Goal: Task Accomplishment & Management: Complete application form

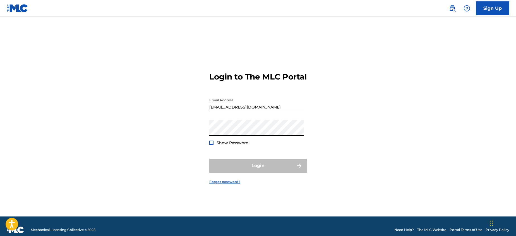
click at [221, 185] on link "Forgot password?" at bounding box center [224, 182] width 31 height 5
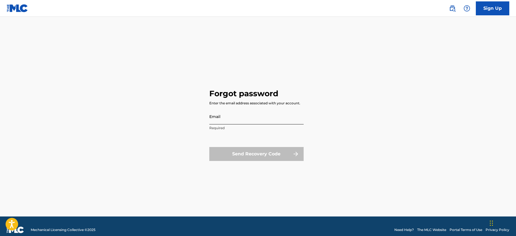
click at [212, 116] on input "Email" at bounding box center [256, 117] width 94 height 16
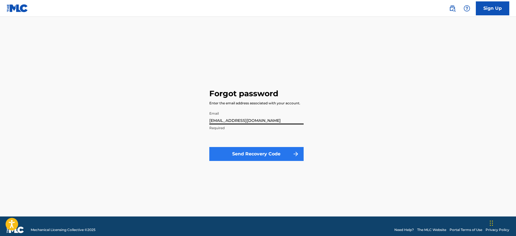
type input "[EMAIL_ADDRESS][DOMAIN_NAME]"
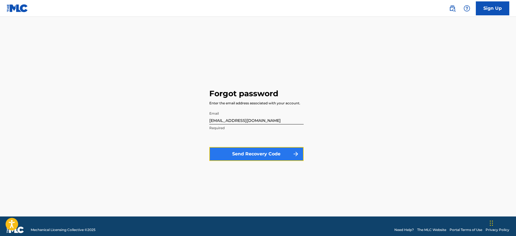
click at [252, 155] on button "Send Recovery Code" at bounding box center [256, 154] width 94 height 14
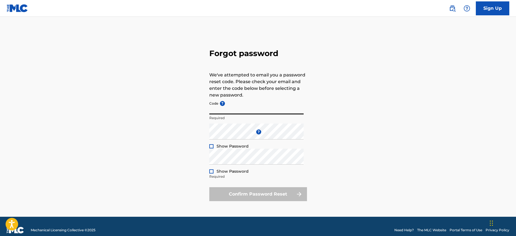
click at [229, 108] on input "Code ?" at bounding box center [256, 107] width 94 height 16
paste input "FP_e9260e46c6622ca249798223bd50"
type input "FP_e9260e46c6622ca249798223bd50"
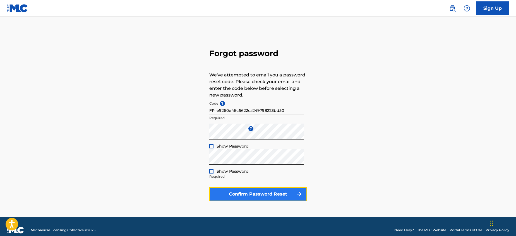
click at [253, 194] on button "Confirm Password Reset" at bounding box center [258, 194] width 98 height 14
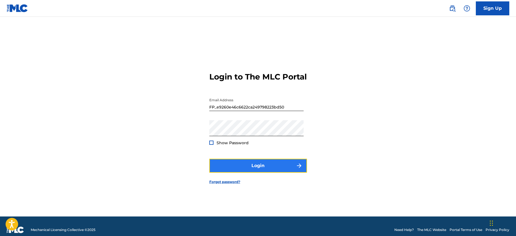
click at [253, 170] on button "Login" at bounding box center [258, 166] width 98 height 14
click at [255, 170] on button "Login" at bounding box center [258, 166] width 98 height 14
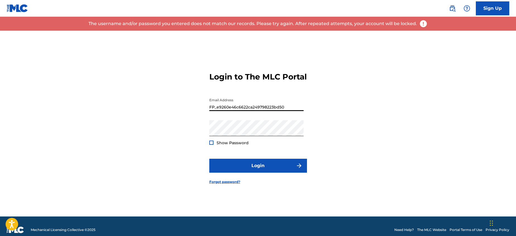
drag, startPoint x: 287, startPoint y: 111, endPoint x: 203, endPoint y: 108, distance: 84.1
click at [204, 108] on div "Login to The MLC Portal Email Address FP_e9260e46c6622ca249798223bd50 Password …" at bounding box center [258, 124] width 391 height 186
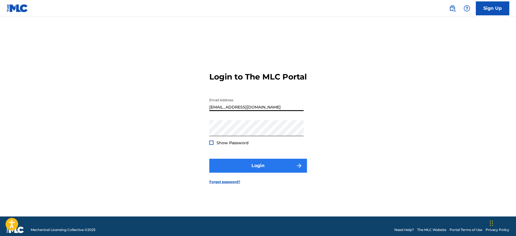
type input "[EMAIL_ADDRESS][DOMAIN_NAME]"
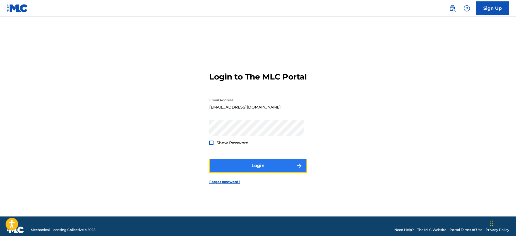
click at [257, 169] on button "Login" at bounding box center [258, 166] width 98 height 14
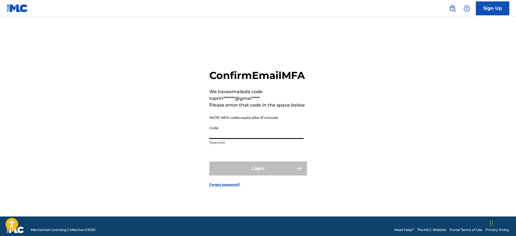
click at [219, 139] on input "Code" at bounding box center [256, 131] width 94 height 16
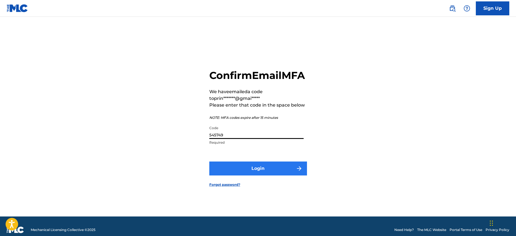
type input "545749"
click at [252, 173] on button "Login" at bounding box center [258, 169] width 98 height 14
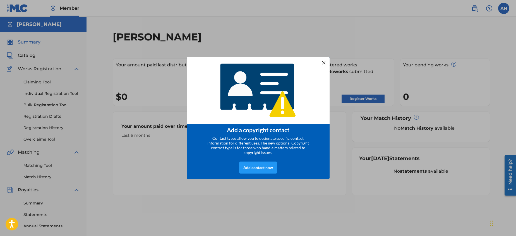
click at [324, 61] on div at bounding box center [323, 62] width 7 height 7
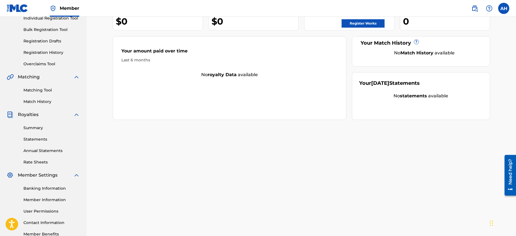
scroll to position [75, 0]
click at [32, 89] on link "Matching Tool" at bounding box center [51, 91] width 56 height 6
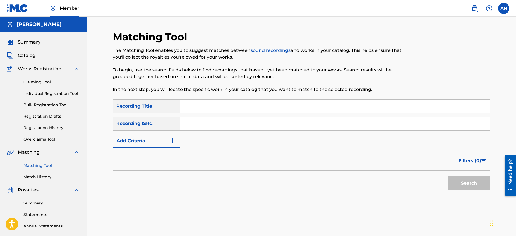
click at [191, 108] on input "Search Form" at bounding box center [335, 106] width 310 height 13
type input "[PERSON_NAME],"
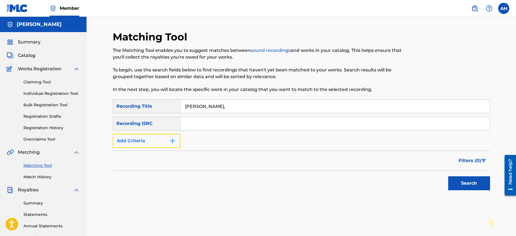
click at [172, 140] on img "Search Form" at bounding box center [172, 141] width 7 height 7
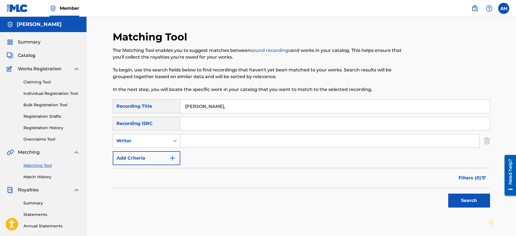
drag, startPoint x: 234, startPoint y: 108, endPoint x: 184, endPoint y: 106, distance: 50.3
click at [184, 106] on input "[PERSON_NAME]," at bounding box center [335, 106] width 310 height 13
click at [188, 141] on input "Search Form" at bounding box center [329, 140] width 299 height 13
paste input "[PERSON_NAME],"
type input "[PERSON_NAME],"
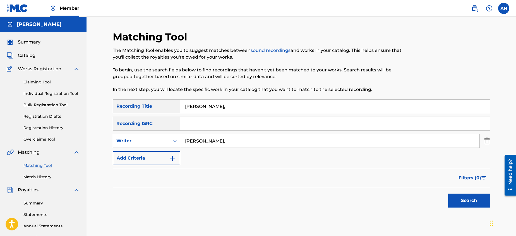
drag, startPoint x: 234, startPoint y: 107, endPoint x: 183, endPoint y: 105, distance: 50.3
click at [183, 105] on input "[PERSON_NAME]," at bounding box center [335, 106] width 310 height 13
type input "Prince [PERSON_NAME]"
click at [470, 199] on button "Search" at bounding box center [469, 201] width 42 height 14
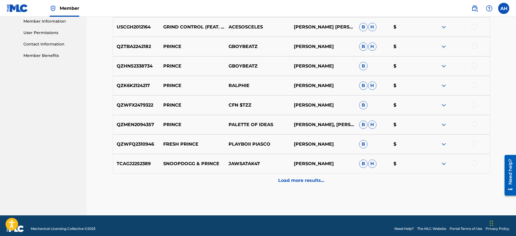
scroll to position [260, 0]
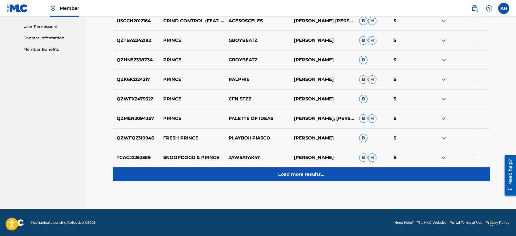
click at [303, 173] on p "Load more results..." at bounding box center [301, 174] width 46 height 7
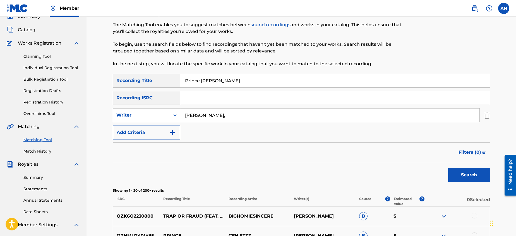
scroll to position [27, 0]
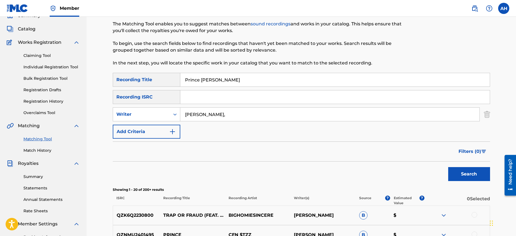
click at [233, 116] on input "[PERSON_NAME]," at bounding box center [329, 114] width 299 height 13
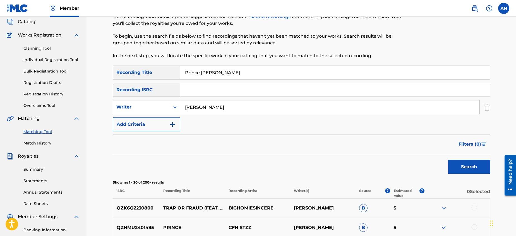
scroll to position [0, 0]
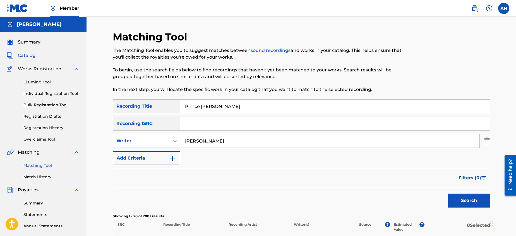
type input "[PERSON_NAME]"
click at [23, 54] on span "Catalog" at bounding box center [27, 55] width 18 height 7
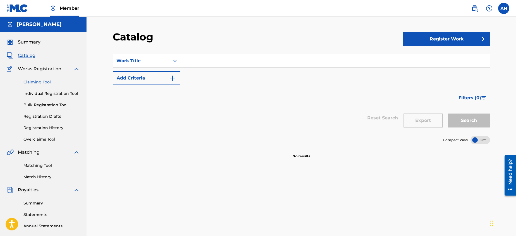
click at [35, 80] on link "Claiming Tool" at bounding box center [51, 82] width 56 height 6
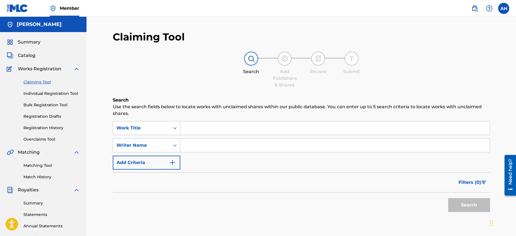
click at [185, 146] on input "Search Form" at bounding box center [335, 145] width 310 height 13
type input "[PERSON_NAME]"
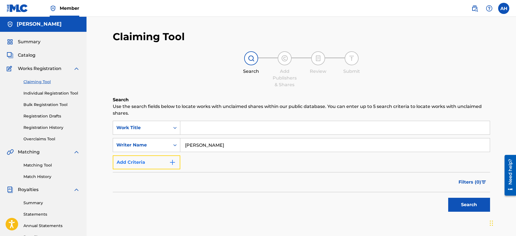
click at [173, 162] on img "Search Form" at bounding box center [172, 162] width 7 height 7
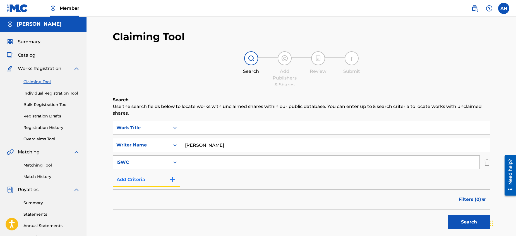
click at [173, 180] on img "Search Form" at bounding box center [172, 179] width 7 height 7
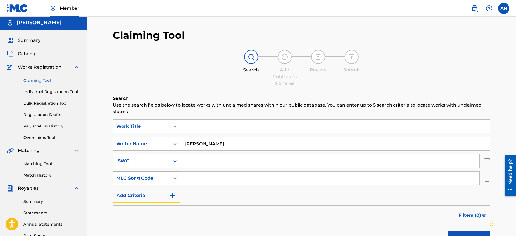
scroll to position [0, 0]
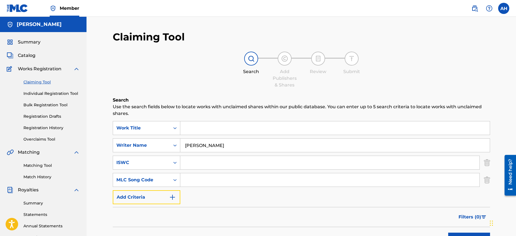
click at [173, 196] on img "Search Form" at bounding box center [172, 197] width 7 height 7
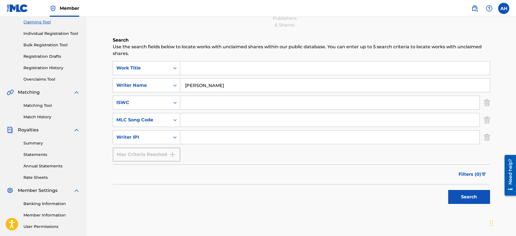
scroll to position [61, 0]
click at [472, 195] on button "Search" at bounding box center [469, 196] width 42 height 14
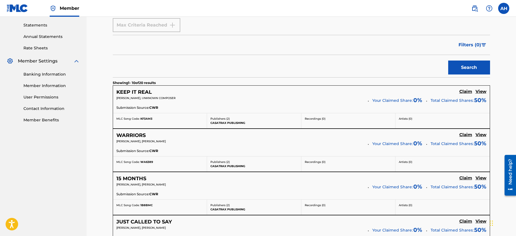
scroll to position [199, 0]
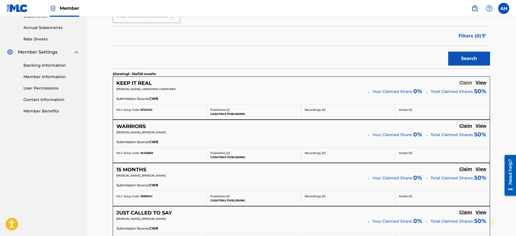
click at [465, 81] on h5 "Claim" at bounding box center [466, 82] width 13 height 5
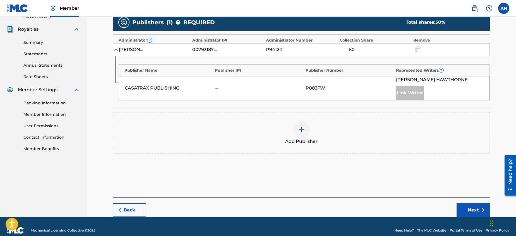
scroll to position [169, 0]
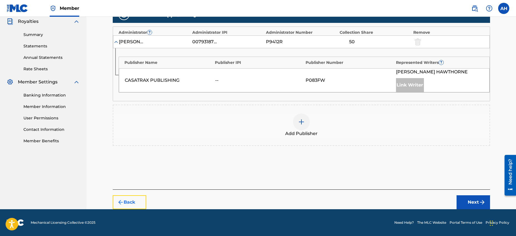
click at [125, 201] on button "Back" at bounding box center [130, 202] width 34 height 14
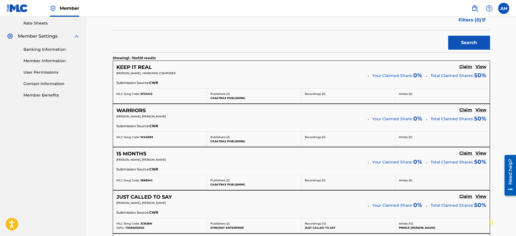
scroll to position [211, 0]
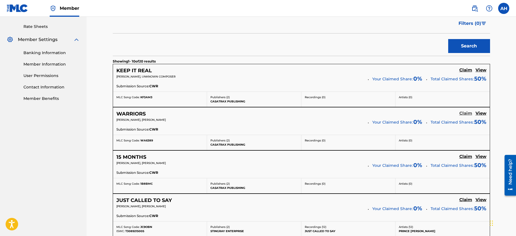
click at [465, 111] on h5 "Claim" at bounding box center [466, 113] width 13 height 5
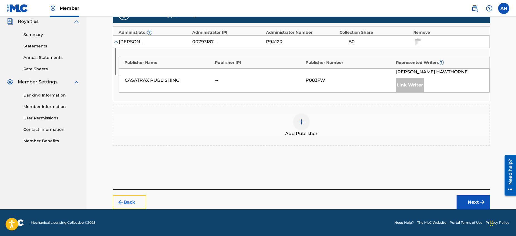
click at [126, 201] on button "Back" at bounding box center [130, 202] width 34 height 14
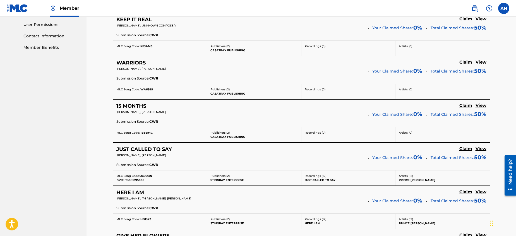
scroll to position [261, 0]
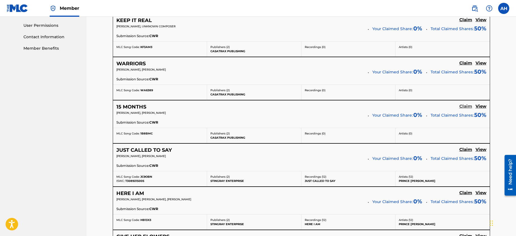
click at [465, 104] on h5 "Claim" at bounding box center [466, 106] width 13 height 5
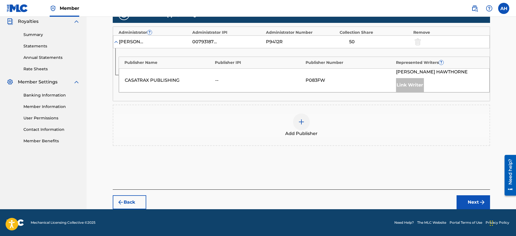
scroll to position [169, 0]
click at [122, 201] on img "submit" at bounding box center [120, 202] width 7 height 7
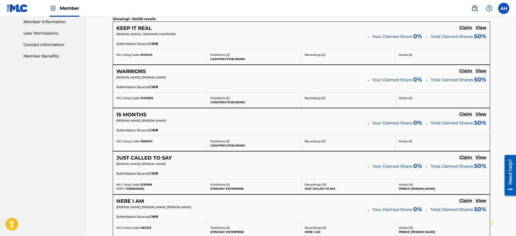
scroll to position [254, 0]
click at [465, 156] on h5 "Claim" at bounding box center [466, 156] width 13 height 5
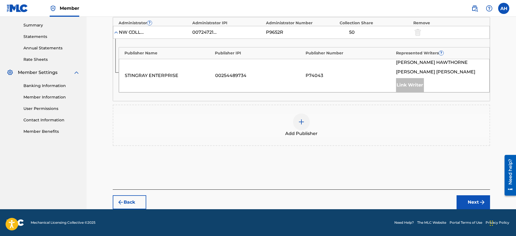
scroll to position [178, 0]
click at [126, 201] on button "Back" at bounding box center [130, 202] width 34 height 14
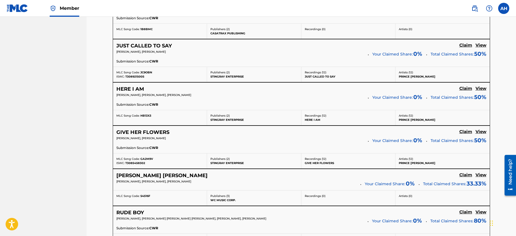
scroll to position [367, 0]
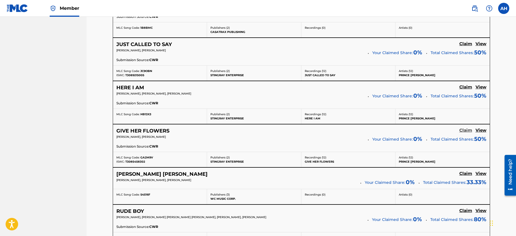
click at [467, 129] on h5 "Claim" at bounding box center [466, 130] width 13 height 5
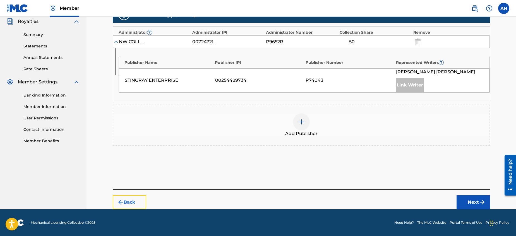
click at [125, 201] on button "Back" at bounding box center [130, 202] width 34 height 14
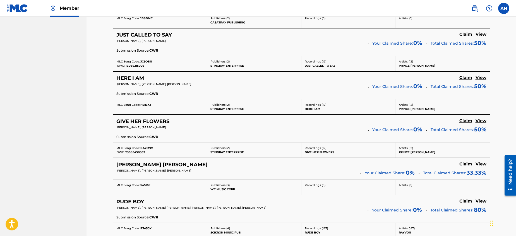
scroll to position [378, 0]
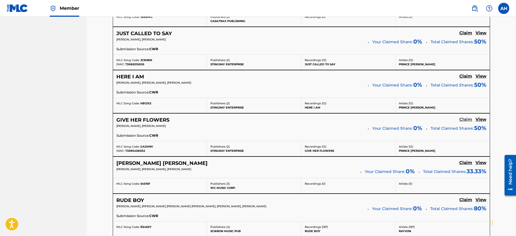
click at [466, 118] on h5 "Claim" at bounding box center [466, 119] width 13 height 5
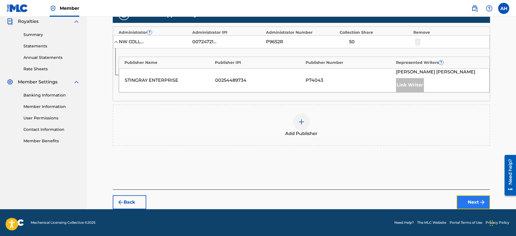
click at [471, 201] on button "Next" at bounding box center [474, 202] width 34 height 14
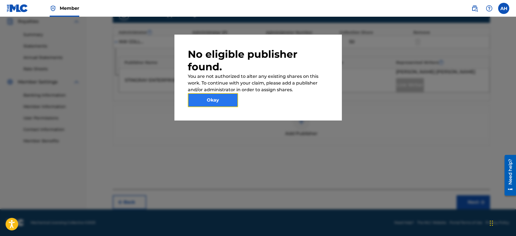
click at [211, 98] on button "Okay" at bounding box center [213, 100] width 50 height 14
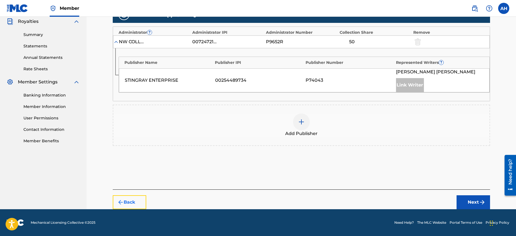
click at [130, 200] on button "Back" at bounding box center [130, 202] width 34 height 14
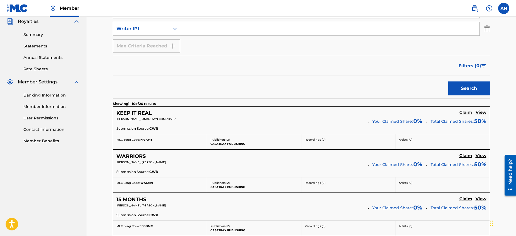
click at [465, 111] on h5 "Claim" at bounding box center [466, 112] width 13 height 5
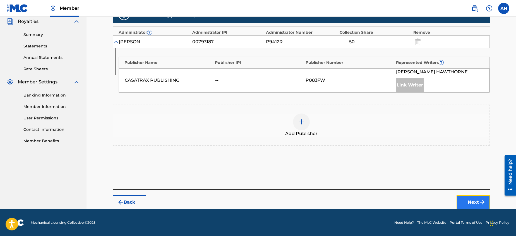
click at [473, 200] on button "Next" at bounding box center [474, 202] width 34 height 14
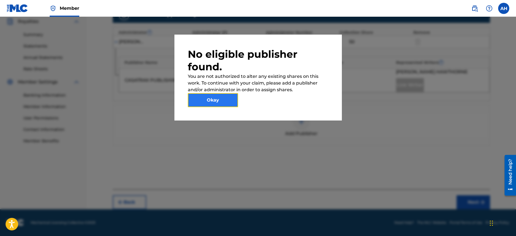
click at [215, 99] on button "Okay" at bounding box center [213, 100] width 50 height 14
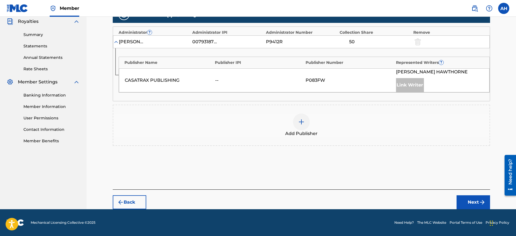
click at [301, 121] on img at bounding box center [301, 122] width 7 height 7
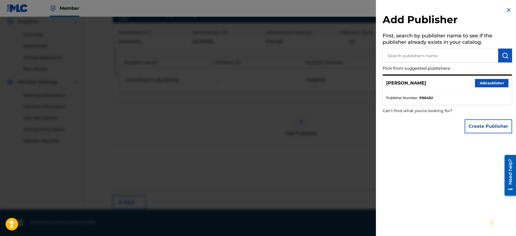
click at [390, 55] on input "text" at bounding box center [441, 56] width 116 height 14
type input "Prince [PERSON_NAME]"
click at [486, 82] on button "Add publisher" at bounding box center [492, 83] width 34 height 8
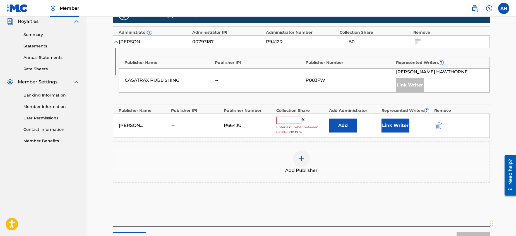
click at [281, 121] on input "text" at bounding box center [288, 120] width 25 height 7
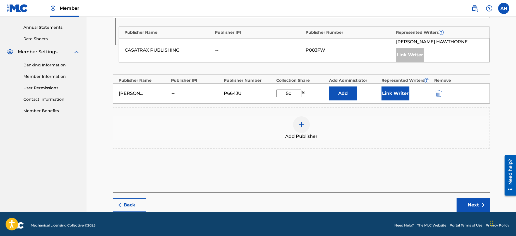
scroll to position [202, 0]
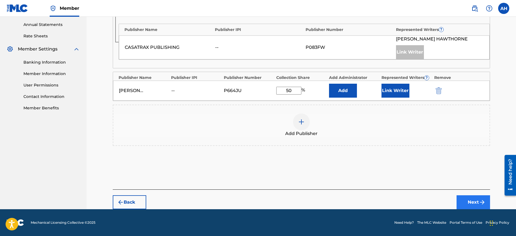
type input "50"
click at [470, 200] on button "Next" at bounding box center [474, 202] width 34 height 14
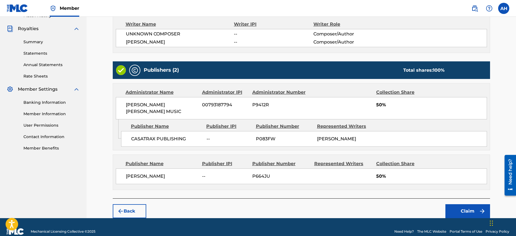
scroll to position [164, 0]
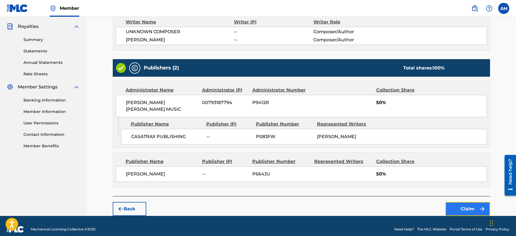
click at [465, 202] on button "Claim" at bounding box center [468, 209] width 45 height 14
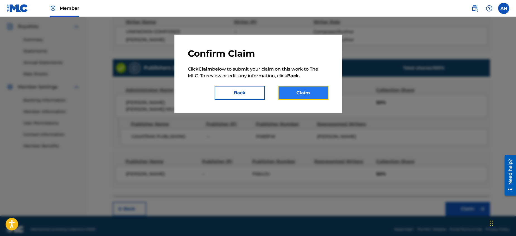
click at [303, 92] on button "Claim" at bounding box center [303, 93] width 50 height 14
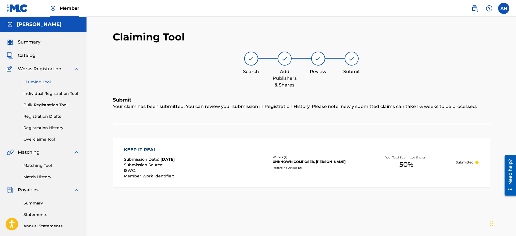
scroll to position [6, 0]
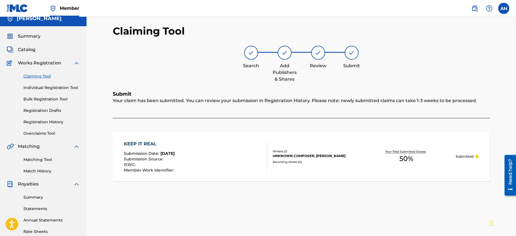
click at [37, 76] on link "Claiming Tool" at bounding box center [51, 76] width 56 height 6
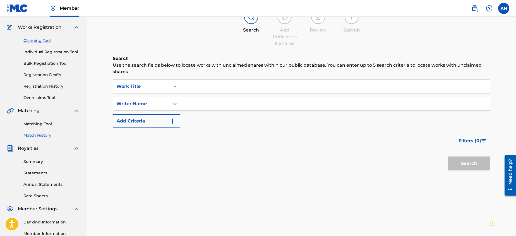
scroll to position [41, 0]
click at [188, 104] on input "Search Form" at bounding box center [335, 103] width 310 height 13
type input "[PERSON_NAME]"
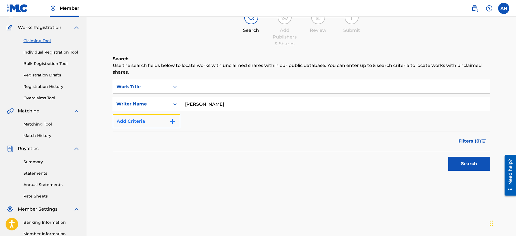
click at [173, 121] on img "Search Form" at bounding box center [172, 121] width 7 height 7
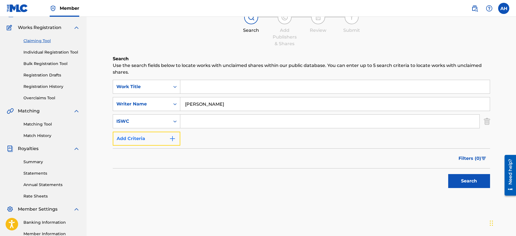
click at [172, 139] on img "Search Form" at bounding box center [172, 138] width 7 height 7
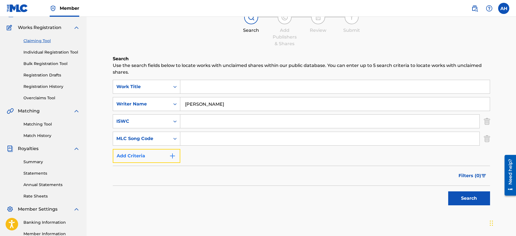
click at [174, 157] on img "Search Form" at bounding box center [172, 156] width 7 height 7
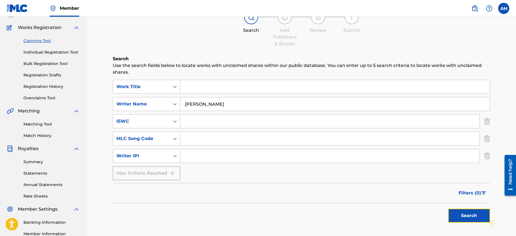
click at [470, 214] on button "Search" at bounding box center [469, 216] width 42 height 14
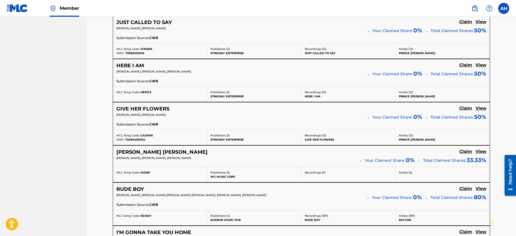
scroll to position [338, 0]
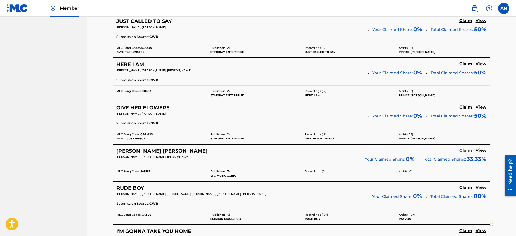
click at [466, 150] on h5 "Claim" at bounding box center [466, 150] width 13 height 5
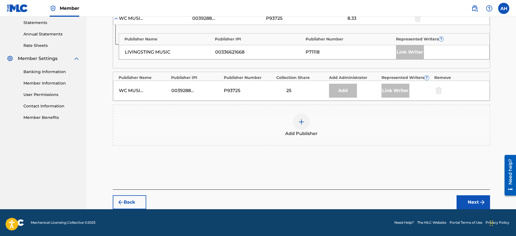
scroll to position [192, 0]
click at [476, 200] on button "Next" at bounding box center [474, 202] width 34 height 14
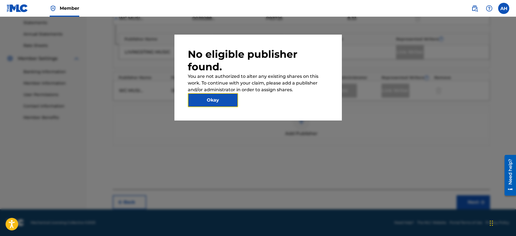
click at [210, 99] on button "Okay" at bounding box center [213, 100] width 50 height 14
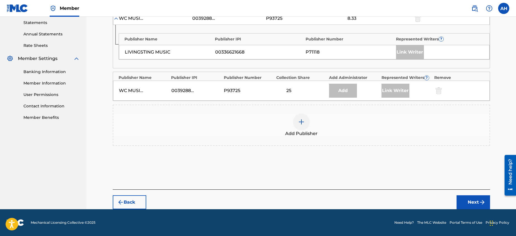
scroll to position [192, 0]
click at [302, 120] on img at bounding box center [301, 122] width 7 height 7
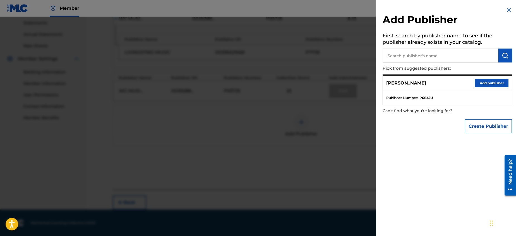
click at [396, 55] on input "text" at bounding box center [441, 56] width 116 height 14
type input "Prince [PERSON_NAME]"
click at [493, 82] on button "Add publisher" at bounding box center [492, 83] width 34 height 8
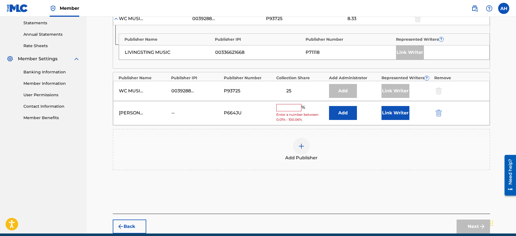
click at [285, 109] on input "text" at bounding box center [288, 107] width 25 height 7
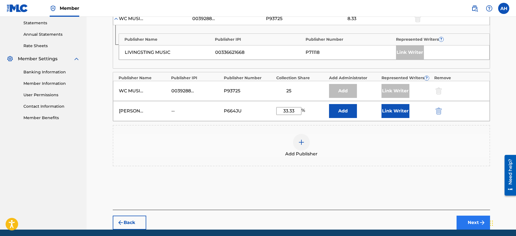
type input "33.33"
click at [471, 221] on button "Next" at bounding box center [474, 223] width 34 height 14
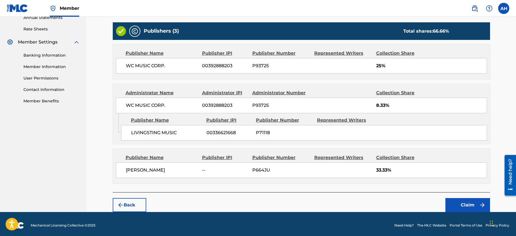
scroll to position [211, 0]
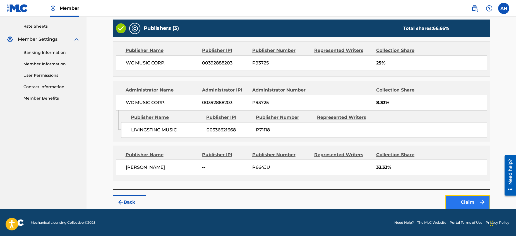
click at [464, 202] on button "Claim" at bounding box center [468, 202] width 45 height 14
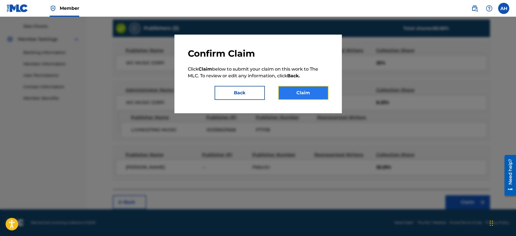
click at [298, 91] on button "Claim" at bounding box center [303, 93] width 50 height 14
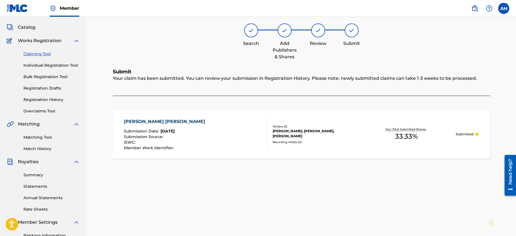
scroll to position [27, 0]
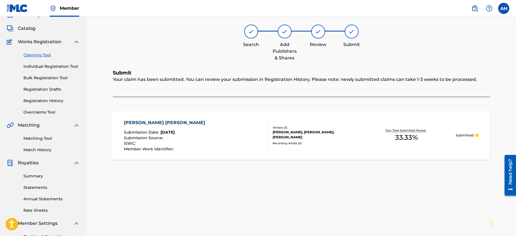
click at [37, 55] on link "Claiming Tool" at bounding box center [51, 55] width 56 height 6
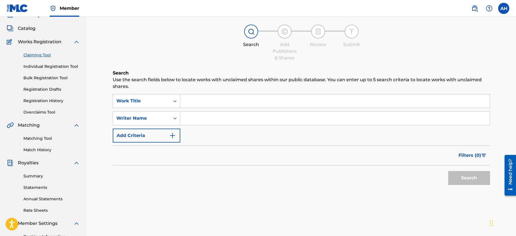
scroll to position [0, 0]
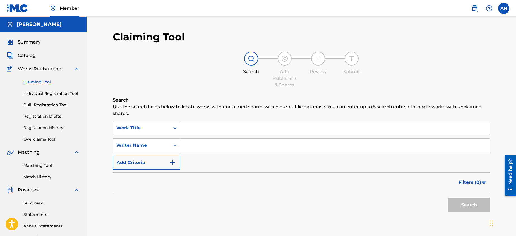
click at [222, 128] on input "Search Form" at bounding box center [335, 127] width 310 height 13
click at [205, 147] on input "Search Form" at bounding box center [335, 145] width 310 height 13
type input "[PERSON_NAME]"
click at [473, 203] on button "Search" at bounding box center [469, 205] width 42 height 14
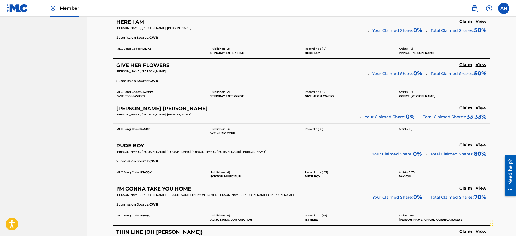
scroll to position [381, 0]
click at [465, 143] on h5 "Claim" at bounding box center [466, 144] width 13 height 5
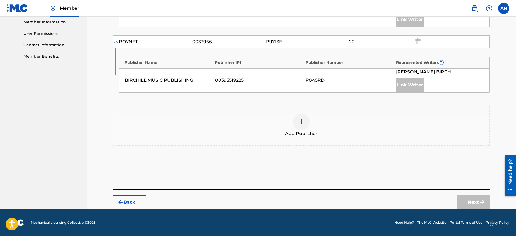
scroll to position [253, 0]
click at [301, 121] on img at bounding box center [301, 122] width 7 height 7
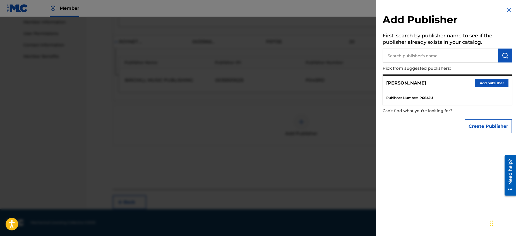
click at [392, 56] on input "text" at bounding box center [441, 56] width 116 height 14
type input "Prince [PERSON_NAME]"
click at [489, 83] on button "Add publisher" at bounding box center [492, 83] width 34 height 8
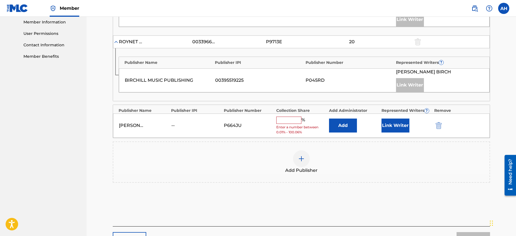
click at [285, 122] on input "text" at bounding box center [288, 120] width 25 height 7
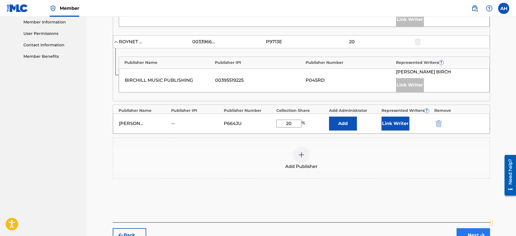
type input "20"
click at [467, 231] on button "Next" at bounding box center [474, 235] width 34 height 14
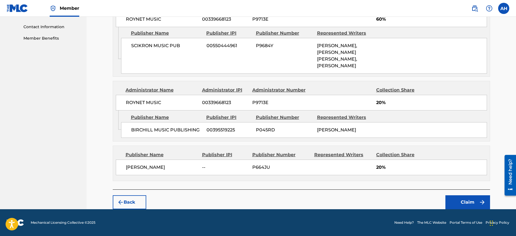
scroll to position [283, 0]
click at [461, 201] on button "Claim" at bounding box center [468, 202] width 45 height 14
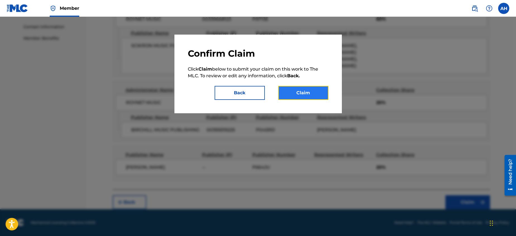
click at [306, 91] on button "Claim" at bounding box center [303, 93] width 50 height 14
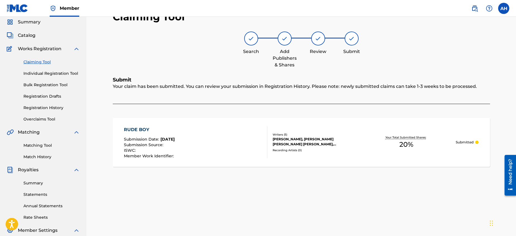
scroll to position [19, 0]
click at [32, 62] on link "Claiming Tool" at bounding box center [51, 63] width 56 height 6
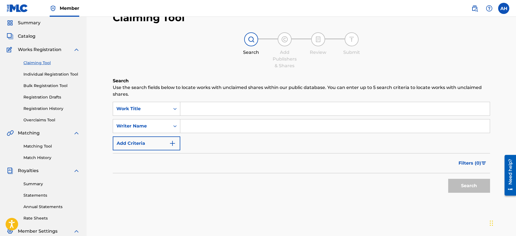
scroll to position [0, 0]
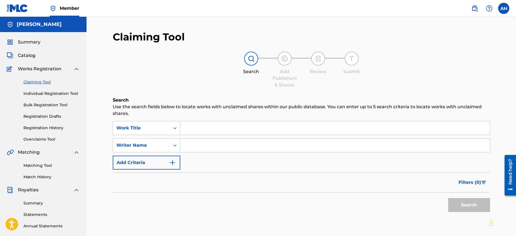
click at [207, 147] on input "Search Form" at bounding box center [335, 145] width 310 height 13
type input "[PERSON_NAME]"
click at [470, 205] on button "Search" at bounding box center [469, 205] width 42 height 14
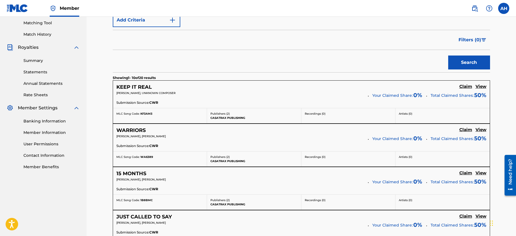
scroll to position [146, 0]
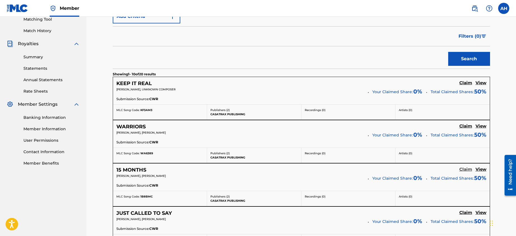
click at [466, 168] on h5 "Claim" at bounding box center [466, 169] width 13 height 5
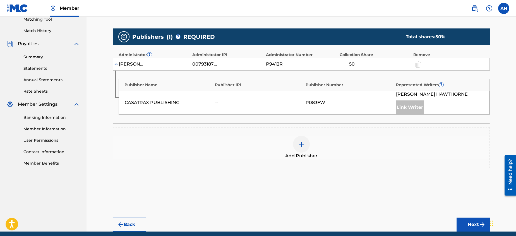
click at [302, 143] on img at bounding box center [301, 144] width 7 height 7
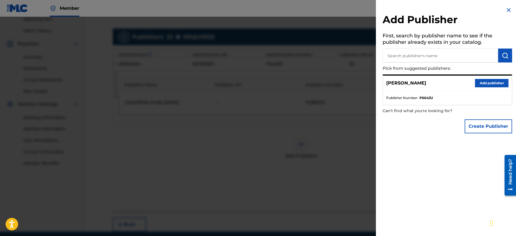
click at [414, 56] on input "text" at bounding box center [441, 56] width 116 height 14
type input "Prince [PERSON_NAME]"
click at [488, 82] on button "Add publisher" at bounding box center [492, 83] width 34 height 8
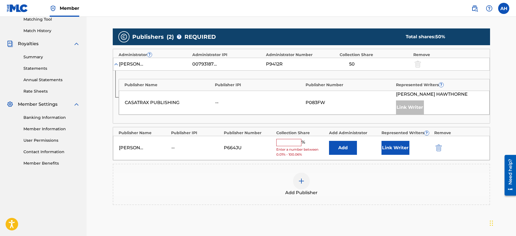
click at [288, 143] on input "text" at bounding box center [288, 142] width 25 height 7
type input "50"
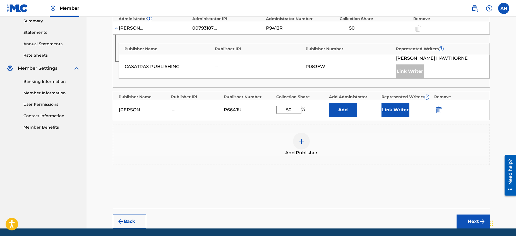
scroll to position [202, 0]
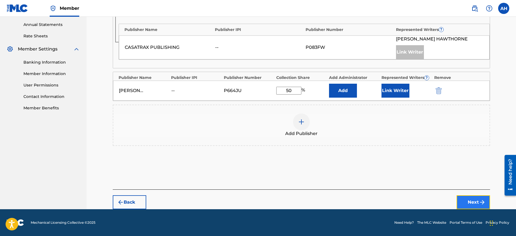
click at [476, 201] on button "Next" at bounding box center [474, 202] width 34 height 14
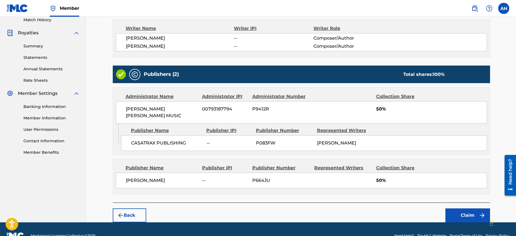
scroll to position [164, 0]
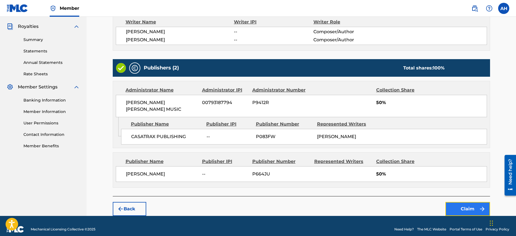
click at [467, 202] on button "Claim" at bounding box center [468, 209] width 45 height 14
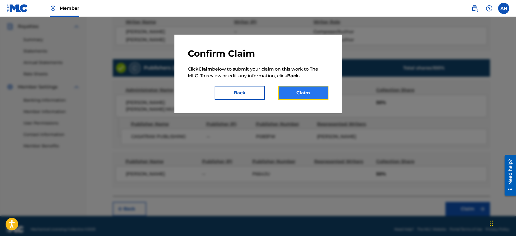
click at [305, 91] on button "Claim" at bounding box center [303, 93] width 50 height 14
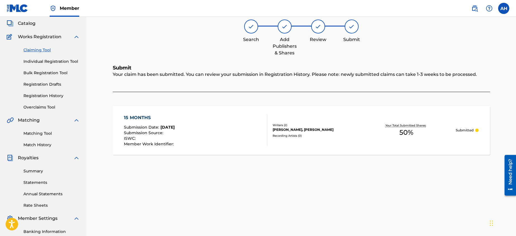
scroll to position [21, 0]
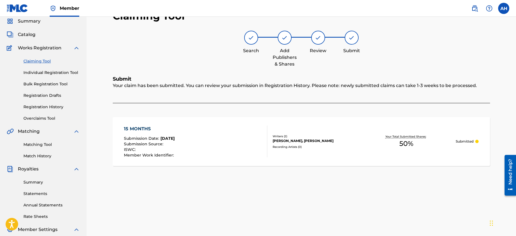
click at [37, 61] on link "Claiming Tool" at bounding box center [51, 61] width 56 height 6
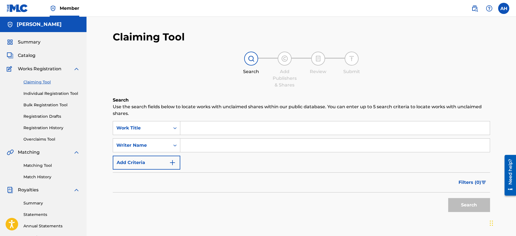
click at [206, 147] on input "Search Form" at bounding box center [335, 145] width 310 height 13
type input "[PERSON_NAME]"
click at [472, 204] on button "Search" at bounding box center [469, 205] width 42 height 14
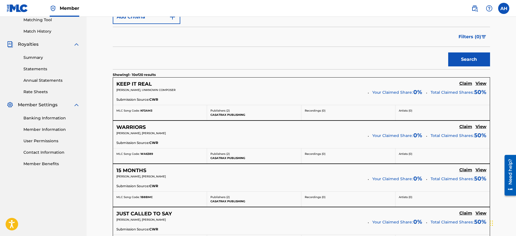
scroll to position [148, 0]
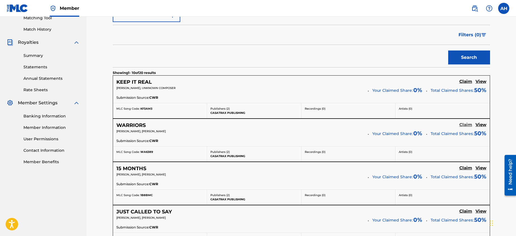
click at [465, 123] on h5 "Claim" at bounding box center [466, 124] width 13 height 5
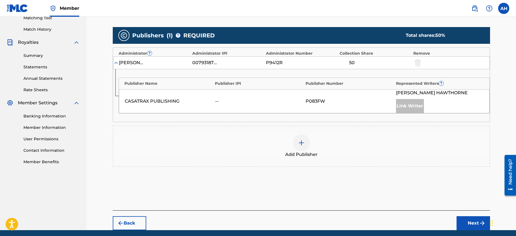
click at [301, 142] on img at bounding box center [301, 143] width 7 height 7
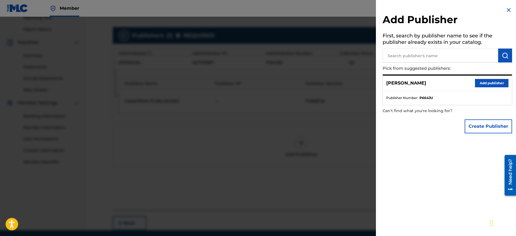
click at [393, 54] on input "text" at bounding box center [441, 56] width 116 height 14
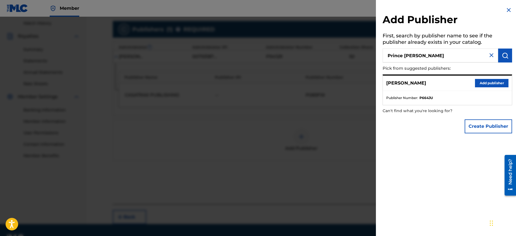
scroll to position [155, 0]
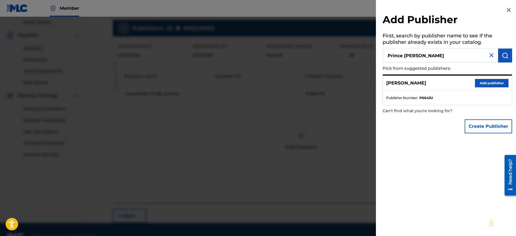
drag, startPoint x: 422, startPoint y: 56, endPoint x: 386, endPoint y: 56, distance: 35.5
click at [386, 56] on input "Prince [PERSON_NAME]" at bounding box center [441, 56] width 116 height 14
type input "C"
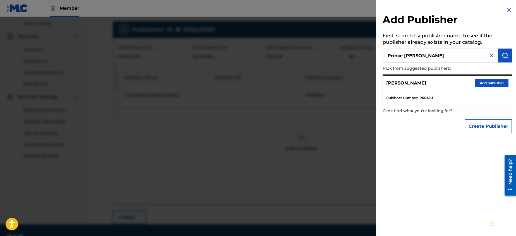
scroll to position [154, 0]
drag, startPoint x: 421, startPoint y: 56, endPoint x: 384, endPoint y: 55, distance: 36.3
click at [385, 55] on input "Prince [PERSON_NAME]" at bounding box center [441, 56] width 116 height 14
click at [428, 56] on input "Prince [PERSON_NAME]" at bounding box center [441, 56] width 116 height 14
type input "Prince [PERSON_NAME]"
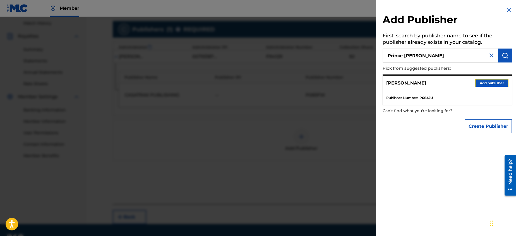
click at [484, 82] on button "Add publisher" at bounding box center [492, 83] width 34 height 8
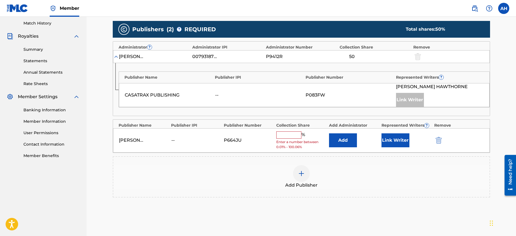
click at [288, 136] on input "text" at bounding box center [288, 135] width 25 height 7
type input "50"
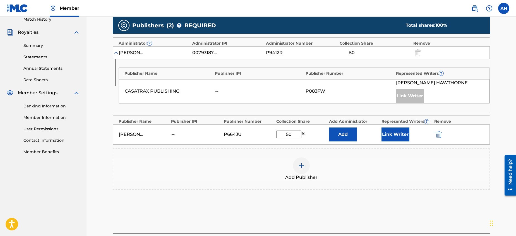
scroll to position [202, 0]
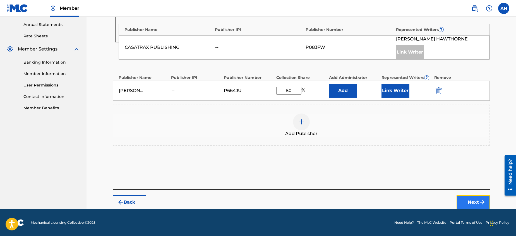
click at [476, 201] on button "Next" at bounding box center [474, 202] width 34 height 14
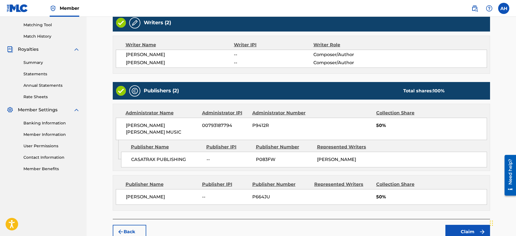
scroll to position [164, 0]
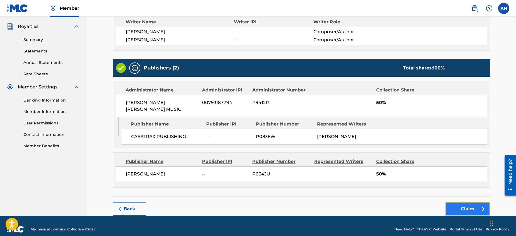
click at [467, 202] on button "Claim" at bounding box center [468, 209] width 45 height 14
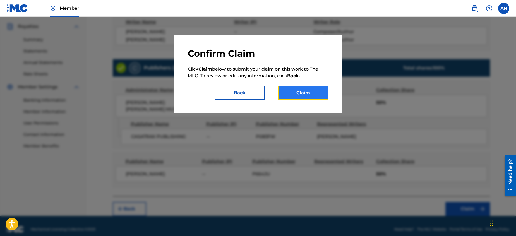
click at [299, 91] on button "Claim" at bounding box center [303, 93] width 50 height 14
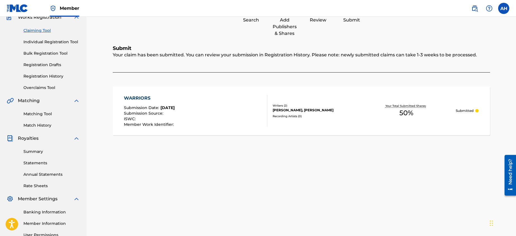
scroll to position [51, 0]
click at [26, 30] on link "Claiming Tool" at bounding box center [51, 31] width 56 height 6
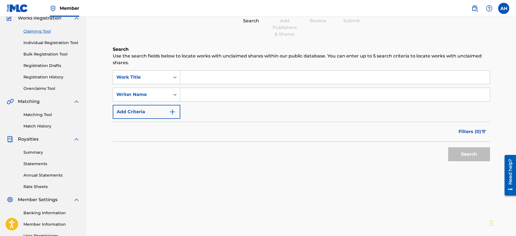
scroll to position [0, 0]
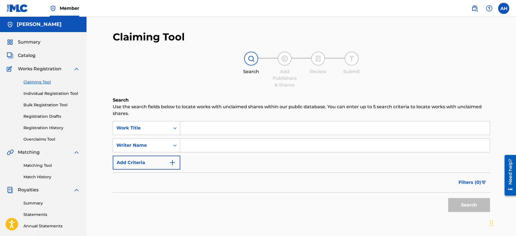
click at [206, 145] on input "Search Form" at bounding box center [335, 145] width 310 height 13
type input "[PERSON_NAME]"
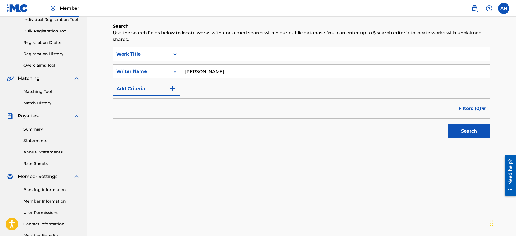
scroll to position [75, 0]
click at [470, 129] on button "Search" at bounding box center [469, 130] width 42 height 14
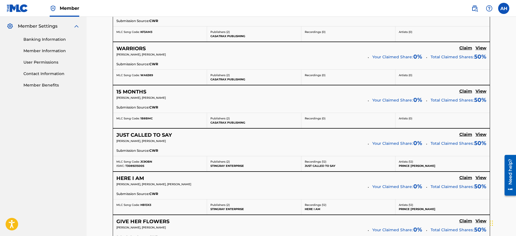
scroll to position [227, 0]
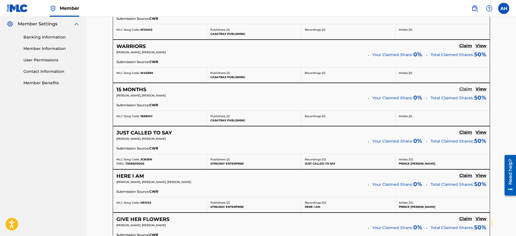
click at [465, 88] on h5 "Claim" at bounding box center [466, 89] width 13 height 5
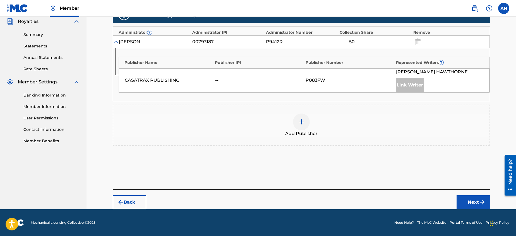
scroll to position [169, 0]
click at [302, 122] on img at bounding box center [301, 122] width 7 height 7
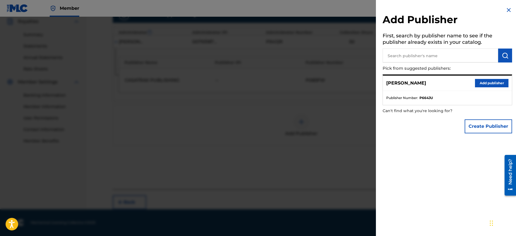
click at [402, 55] on input "text" at bounding box center [441, 56] width 116 height 14
paste input "Prince [PERSON_NAME]"
type input "Prince [PERSON_NAME]"
click at [488, 82] on button "Add publisher" at bounding box center [492, 83] width 34 height 8
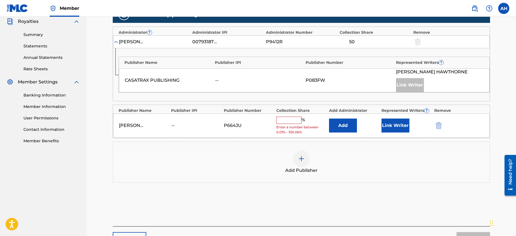
click at [284, 121] on input "text" at bounding box center [288, 120] width 25 height 7
type input "50"
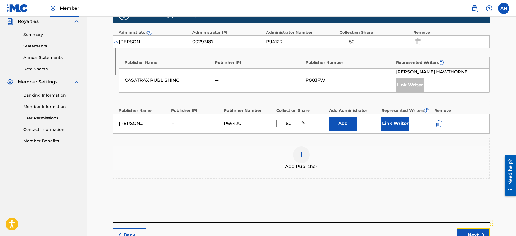
click at [470, 231] on button "Next" at bounding box center [474, 235] width 34 height 14
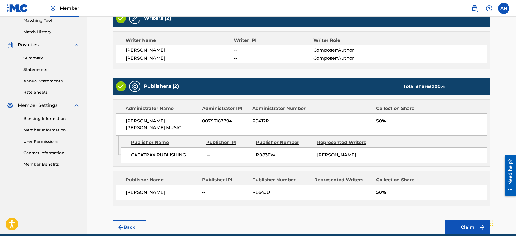
scroll to position [164, 0]
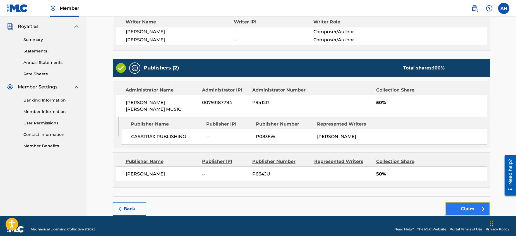
click at [466, 202] on button "Claim" at bounding box center [468, 209] width 45 height 14
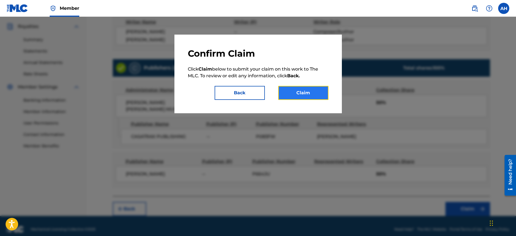
click at [303, 88] on button "Claim" at bounding box center [303, 93] width 50 height 14
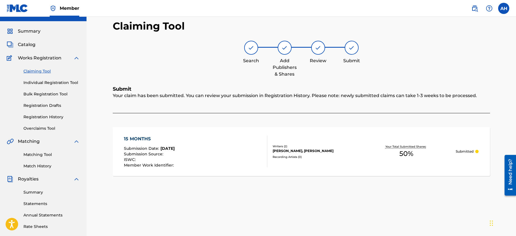
scroll to position [14, 0]
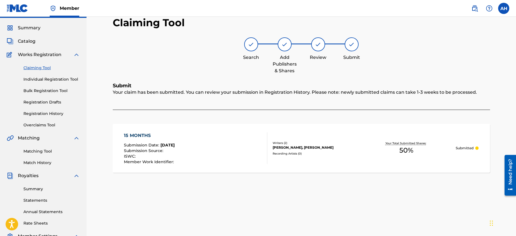
click at [34, 66] on link "Claiming Tool" at bounding box center [51, 68] width 56 height 6
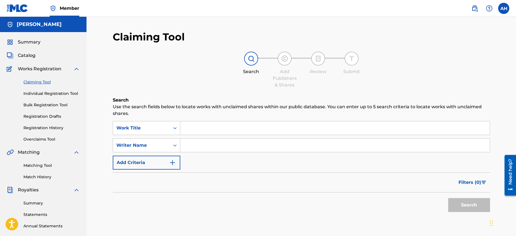
click at [196, 147] on input "Search Form" at bounding box center [335, 145] width 310 height 13
type input "[PERSON_NAME]"
click at [471, 203] on button "Search" at bounding box center [469, 205] width 42 height 14
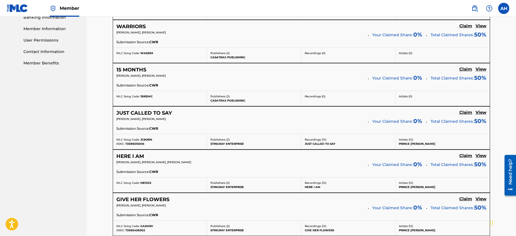
scroll to position [249, 0]
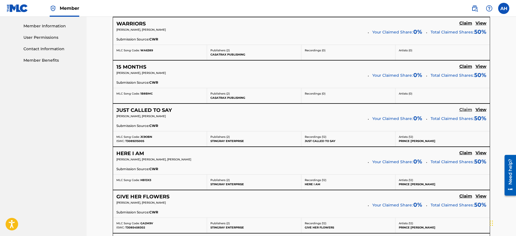
click at [466, 109] on h5 "Claim" at bounding box center [466, 109] width 13 height 5
click at [465, 109] on h5 "Claim" at bounding box center [466, 109] width 13 height 5
click at [467, 108] on h5 "Claim" at bounding box center [466, 109] width 13 height 5
click at [467, 152] on h5 "Claim" at bounding box center [466, 153] width 13 height 5
click at [465, 195] on h5 "Claim" at bounding box center [466, 196] width 13 height 5
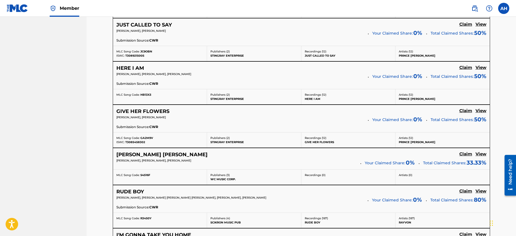
scroll to position [335, 0]
click at [466, 152] on h5 "Claim" at bounding box center [466, 153] width 13 height 5
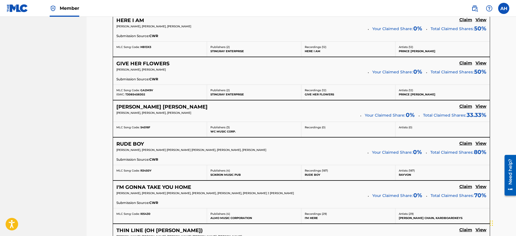
scroll to position [383, 0]
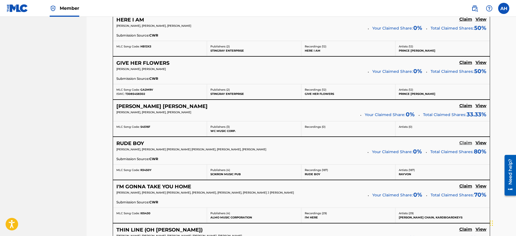
click at [464, 142] on h5 "Claim" at bounding box center [466, 142] width 13 height 5
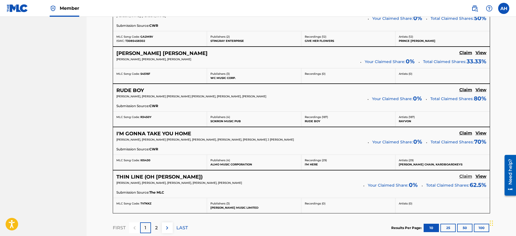
scroll to position [437, 0]
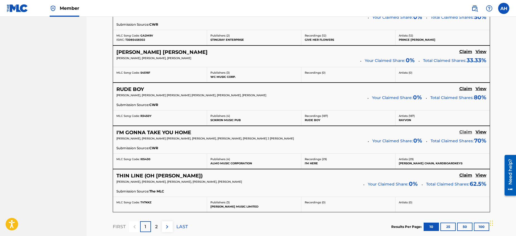
click at [465, 130] on h5 "Claim" at bounding box center [466, 132] width 13 height 5
click at [464, 130] on h5 "Claim" at bounding box center [466, 132] width 13 height 5
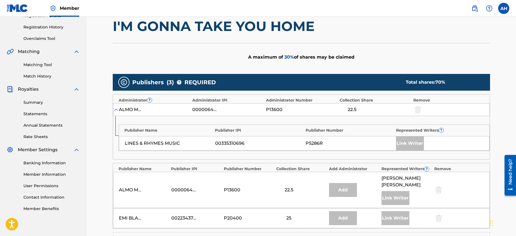
scroll to position [104, 0]
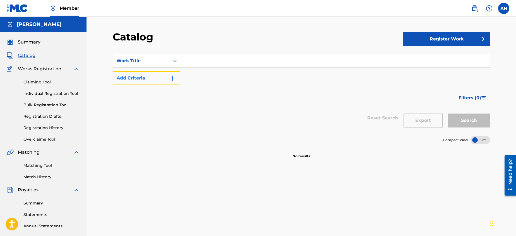
click at [171, 77] on img "Search Form" at bounding box center [172, 78] width 7 height 7
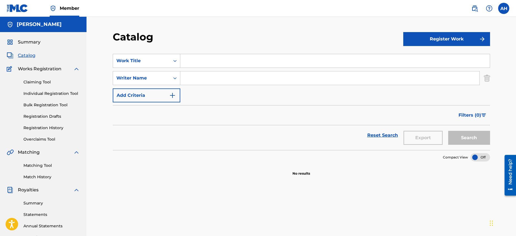
click at [213, 79] on input "Search Form" at bounding box center [329, 77] width 299 height 13
click at [29, 80] on link "Claiming Tool" at bounding box center [51, 82] width 56 height 6
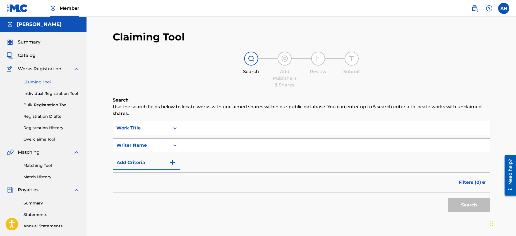
click at [193, 144] on input "Search Form" at bounding box center [335, 145] width 310 height 13
type input "[PERSON_NAME]"
click at [470, 204] on button "Search" at bounding box center [469, 205] width 42 height 14
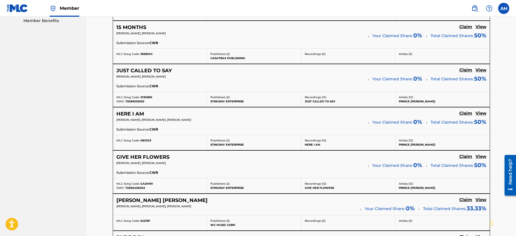
scroll to position [284, 0]
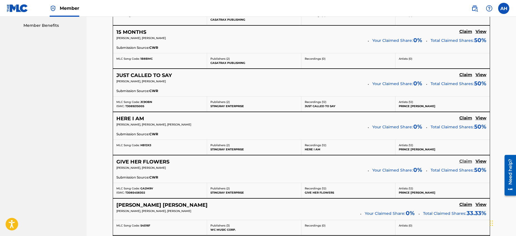
click at [465, 160] on h5 "Claim" at bounding box center [466, 161] width 13 height 5
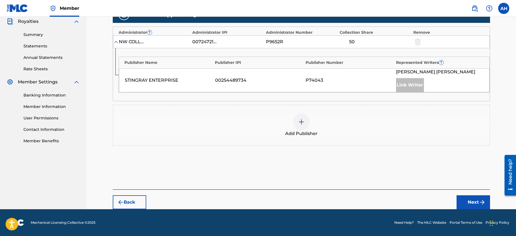
click at [301, 121] on img at bounding box center [301, 122] width 7 height 7
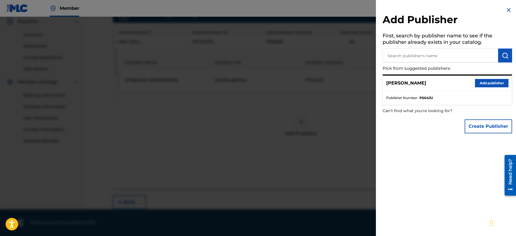
click at [397, 55] on input "text" at bounding box center [441, 56] width 116 height 14
paste input "Prince [PERSON_NAME]"
type input "Prince [PERSON_NAME]"
click at [485, 82] on button "Add publisher" at bounding box center [492, 83] width 34 height 8
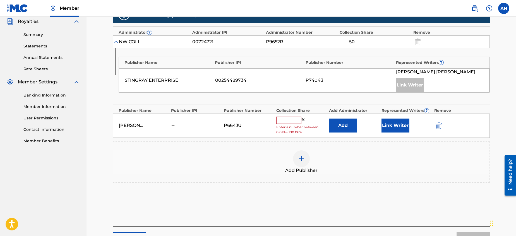
click at [284, 120] on input "text" at bounding box center [288, 120] width 25 height 7
type input "50"
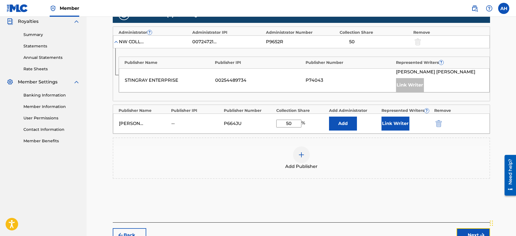
click at [475, 232] on button "Next" at bounding box center [474, 235] width 34 height 14
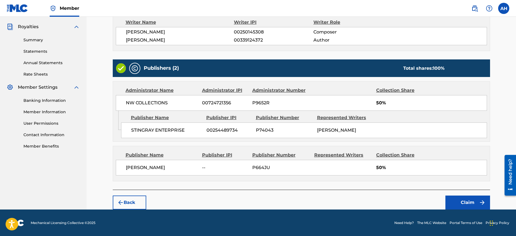
scroll to position [169, 0]
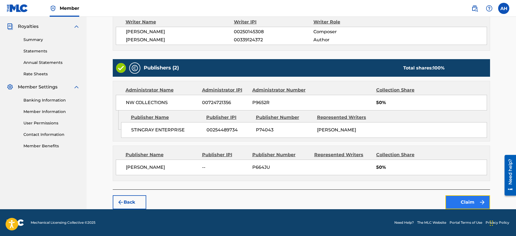
click at [467, 201] on button "Claim" at bounding box center [468, 202] width 45 height 14
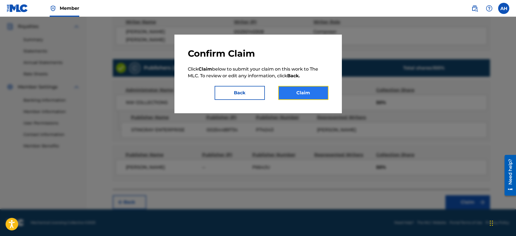
click at [317, 93] on button "Claim" at bounding box center [303, 93] width 50 height 14
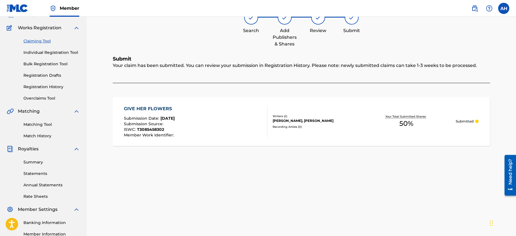
scroll to position [34, 0]
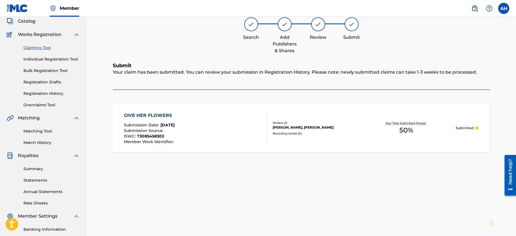
click at [37, 47] on link "Claiming Tool" at bounding box center [51, 48] width 56 height 6
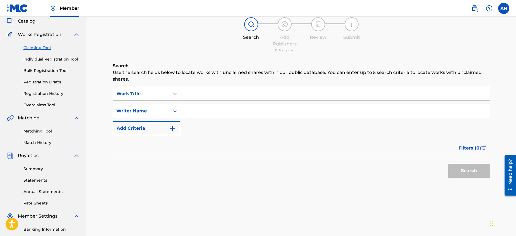
scroll to position [0, 0]
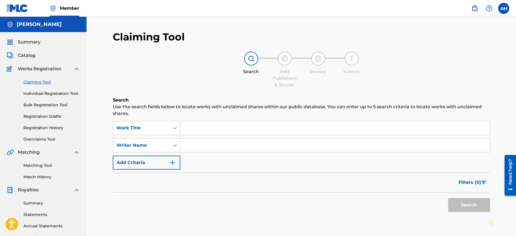
drag, startPoint x: 194, startPoint y: 146, endPoint x: 198, endPoint y: 148, distance: 4.5
click at [194, 146] on input "Search Form" at bounding box center [335, 145] width 310 height 13
type input "[PERSON_NAME]"
click at [477, 202] on button "Search" at bounding box center [469, 205] width 42 height 14
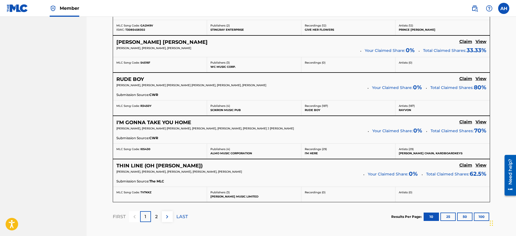
scroll to position [448, 0]
click at [465, 164] on h5 "Claim" at bounding box center [466, 164] width 13 height 5
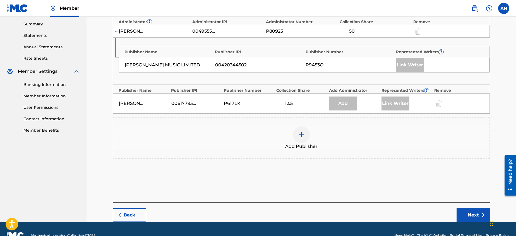
scroll to position [175, 0]
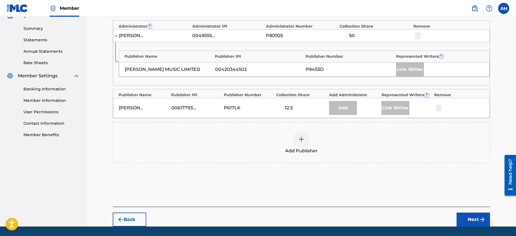
click at [302, 139] on img at bounding box center [301, 139] width 7 height 7
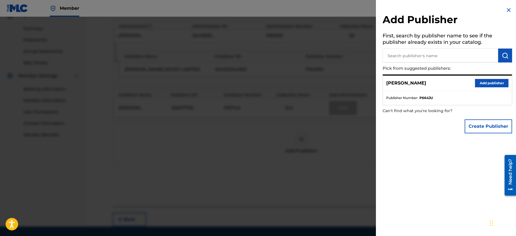
click at [407, 56] on input "text" at bounding box center [441, 56] width 116 height 14
paste input "Prince [PERSON_NAME]"
type input "Prince [PERSON_NAME]"
click at [487, 83] on button "Add publisher" at bounding box center [492, 83] width 34 height 8
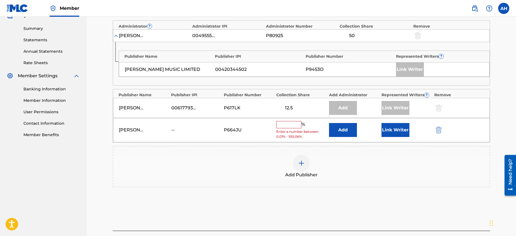
click at [283, 125] on input "text" at bounding box center [288, 124] width 25 height 7
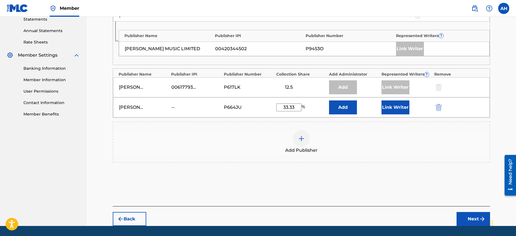
scroll to position [200, 0]
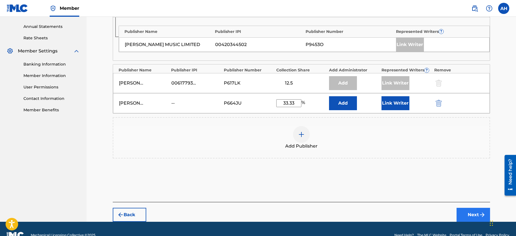
type input "33.33"
click at [473, 213] on button "Next" at bounding box center [474, 215] width 34 height 14
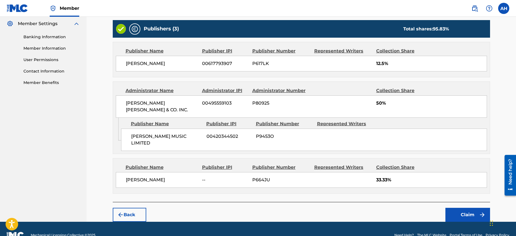
scroll to position [234, 0]
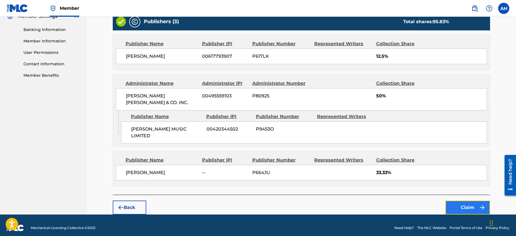
click at [460, 201] on button "Claim" at bounding box center [468, 208] width 45 height 14
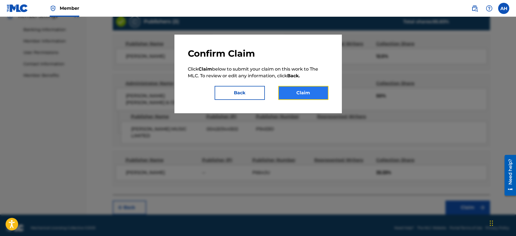
click at [302, 93] on button "Claim" at bounding box center [303, 93] width 50 height 14
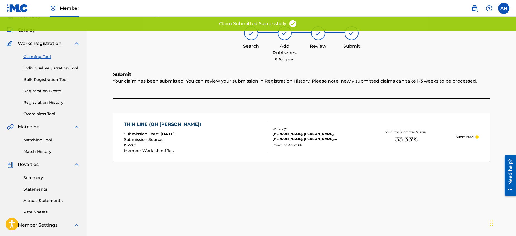
scroll to position [25, 0]
click at [33, 56] on link "Claiming Tool" at bounding box center [51, 57] width 56 height 6
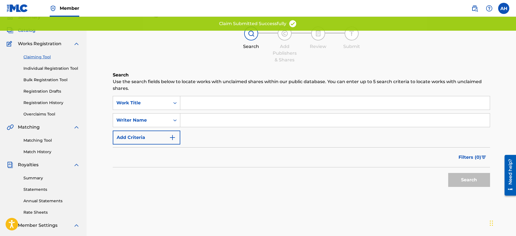
scroll to position [0, 0]
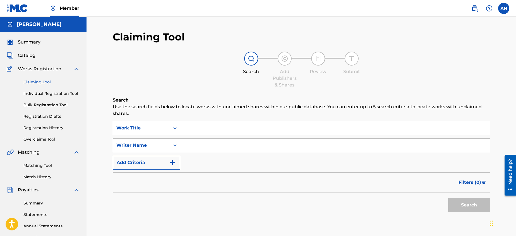
click at [212, 146] on input "Search Form" at bounding box center [335, 145] width 310 height 13
type input "[PERSON_NAME]"
click at [474, 205] on button "Search" at bounding box center [469, 205] width 42 height 14
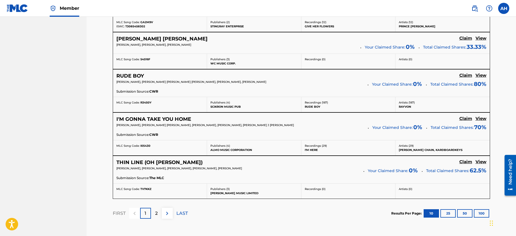
scroll to position [453, 0]
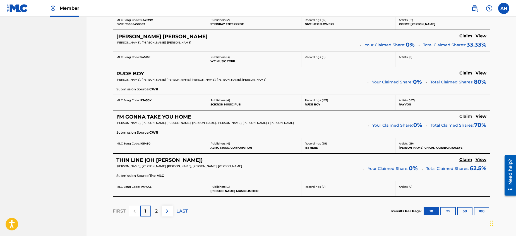
click at [464, 115] on h5 "Claim" at bounding box center [466, 116] width 13 height 5
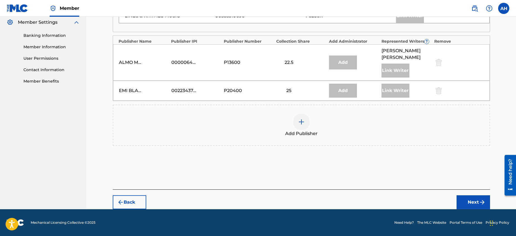
scroll to position [228, 0]
click at [302, 120] on img at bounding box center [301, 122] width 7 height 7
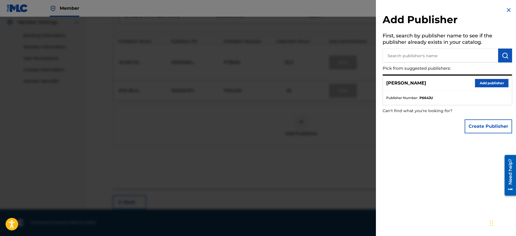
click at [404, 55] on input "text" at bounding box center [441, 56] width 116 height 14
paste input "Prince [PERSON_NAME]"
type input "Prince [PERSON_NAME]"
click at [485, 82] on button "Add publisher" at bounding box center [492, 83] width 34 height 8
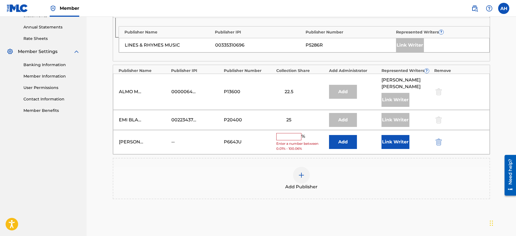
scroll to position [200, 0]
click at [288, 137] on input "text" at bounding box center [288, 136] width 25 height 7
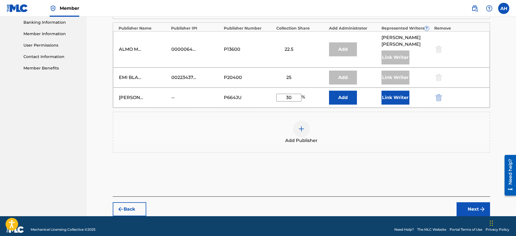
scroll to position [242, 0]
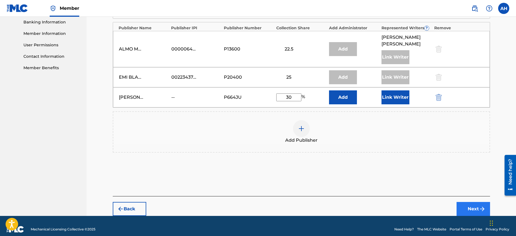
type input "30"
click at [474, 209] on button "Next" at bounding box center [474, 209] width 34 height 14
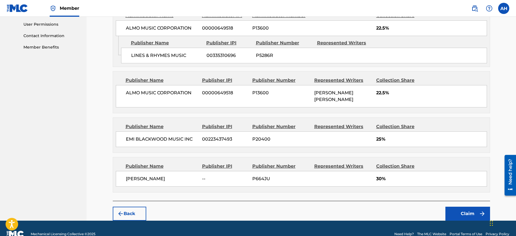
scroll to position [274, 0]
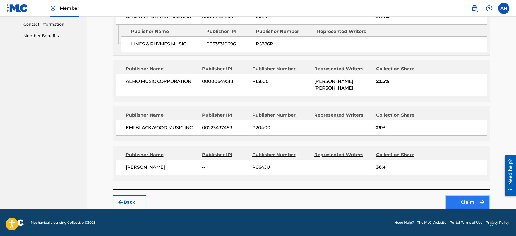
click at [465, 201] on button "Claim" at bounding box center [468, 202] width 45 height 14
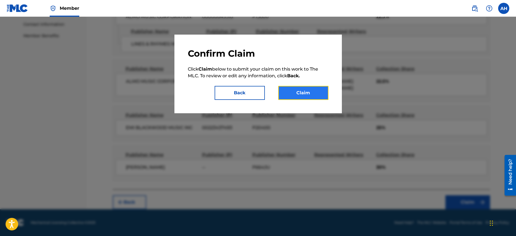
click at [306, 91] on button "Claim" at bounding box center [303, 93] width 50 height 14
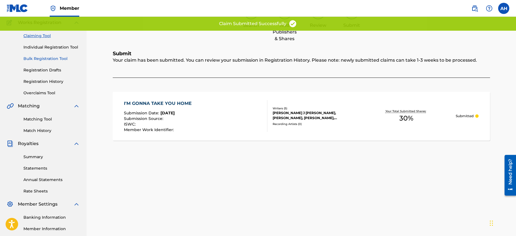
scroll to position [43, 0]
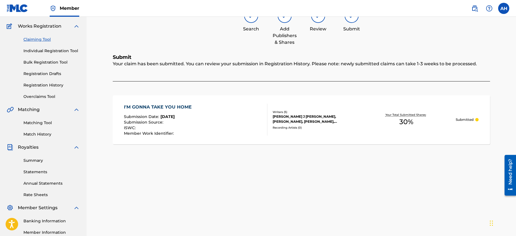
click at [34, 39] on link "Claiming Tool" at bounding box center [51, 40] width 56 height 6
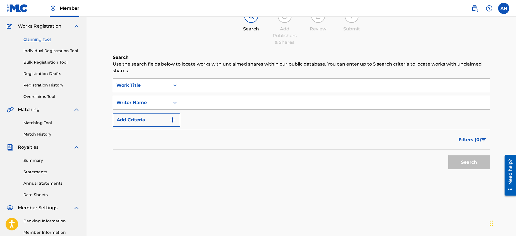
scroll to position [0, 0]
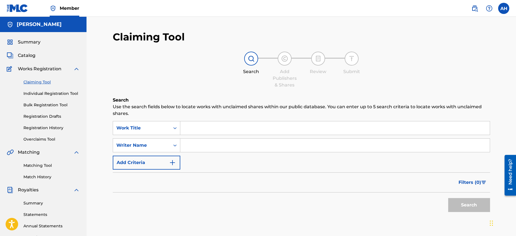
click at [207, 144] on input "Search Form" at bounding box center [335, 145] width 310 height 13
type input "[PERSON_NAME]"
click at [465, 204] on button "Search" at bounding box center [469, 205] width 42 height 14
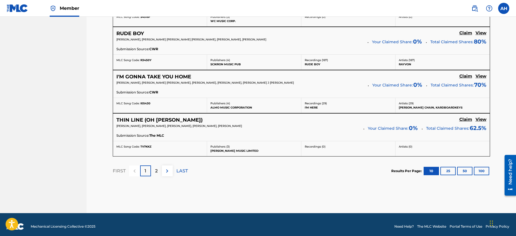
scroll to position [497, 0]
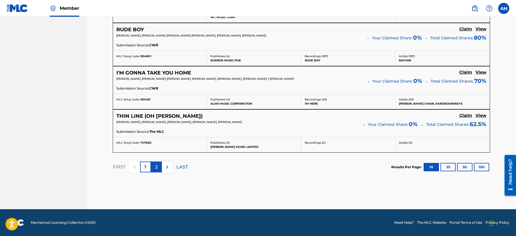
click at [156, 167] on p "2" at bounding box center [156, 167] width 3 height 7
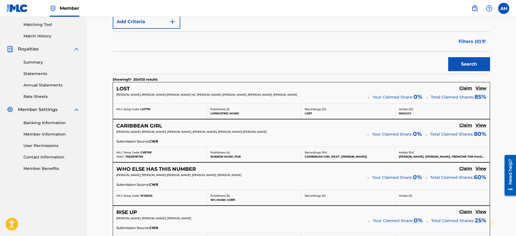
scroll to position [141, 0]
click at [467, 87] on h5 "Claim" at bounding box center [466, 88] width 13 height 5
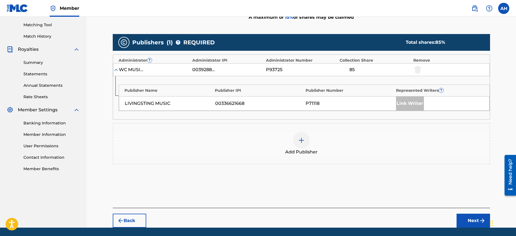
click at [301, 140] on img at bounding box center [301, 140] width 7 height 7
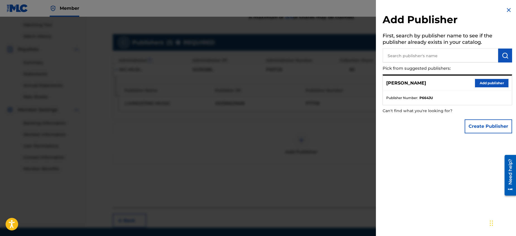
click at [409, 56] on input "text" at bounding box center [441, 56] width 116 height 14
drag, startPoint x: 422, startPoint y: 56, endPoint x: 384, endPoint y: 56, distance: 38.3
click at [384, 56] on input "Prince [PERSON_NAME]" at bounding box center [441, 56] width 116 height 14
click at [434, 59] on input "Prince [PERSON_NAME]" at bounding box center [441, 56] width 116 height 14
type input "Prince [PERSON_NAME]"
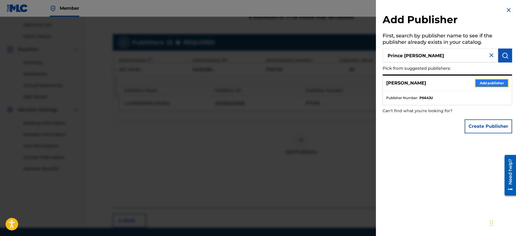
click at [488, 82] on button "Add publisher" at bounding box center [492, 83] width 34 height 8
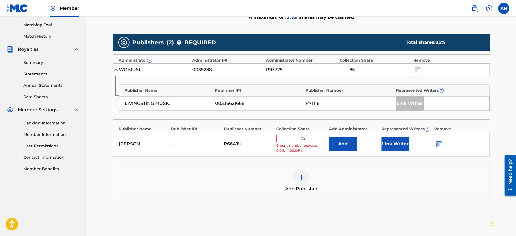
click at [284, 139] on input "text" at bounding box center [288, 138] width 25 height 7
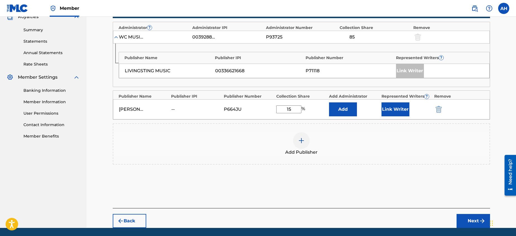
scroll to position [192, 0]
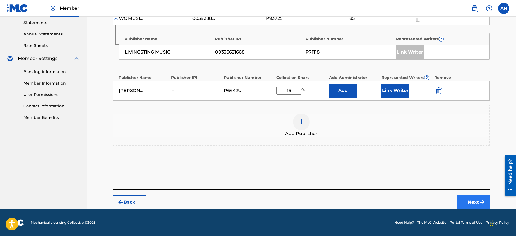
type input "15"
click at [474, 201] on button "Next" at bounding box center [474, 202] width 34 height 14
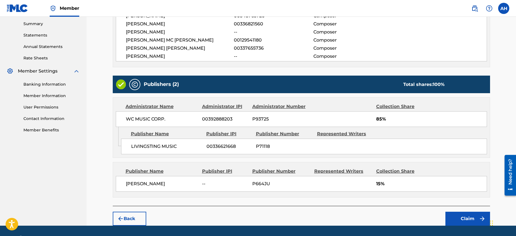
scroll to position [196, 0]
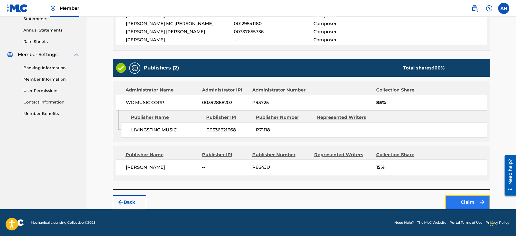
click at [467, 201] on button "Claim" at bounding box center [468, 202] width 45 height 14
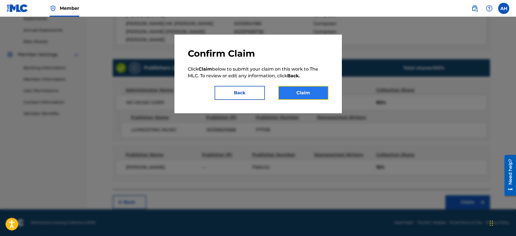
click at [297, 93] on button "Claim" at bounding box center [303, 93] width 50 height 14
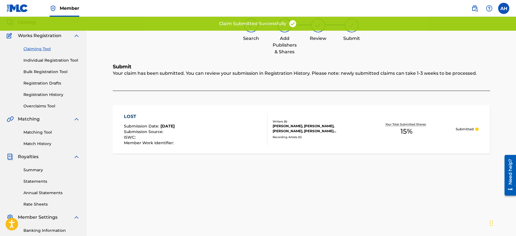
scroll to position [32, 0]
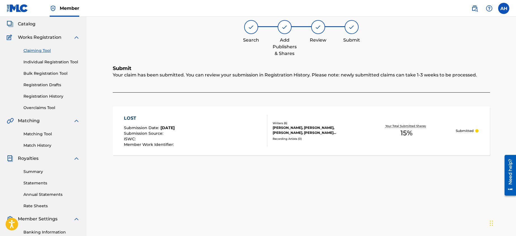
click at [37, 49] on link "Claiming Tool" at bounding box center [51, 51] width 56 height 6
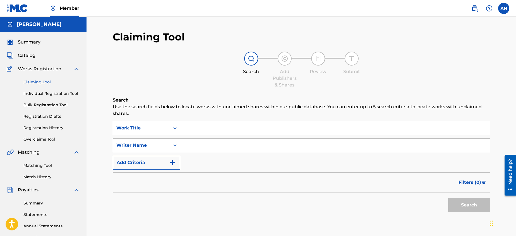
click at [196, 147] on input "Search Form" at bounding box center [335, 145] width 310 height 13
type input "[PERSON_NAME]"
click at [466, 202] on button "Search" at bounding box center [469, 205] width 42 height 14
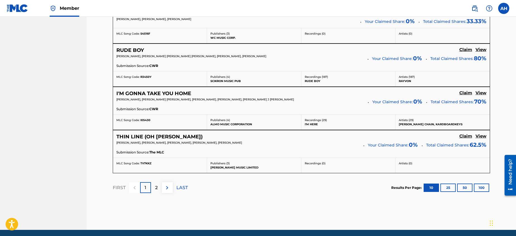
scroll to position [497, 0]
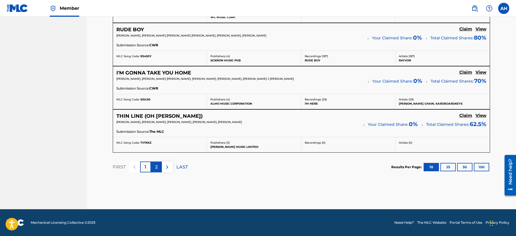
click at [156, 166] on p "2" at bounding box center [156, 167] width 3 height 7
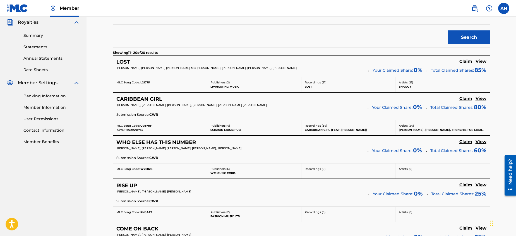
scroll to position [168, 0]
click at [466, 96] on h5 "Claim" at bounding box center [466, 97] width 13 height 5
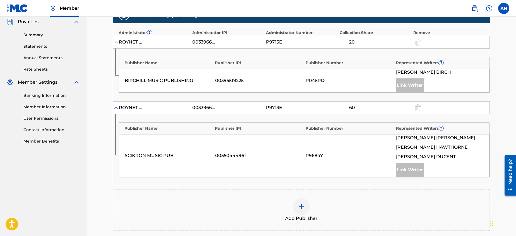
click at [300, 206] on img at bounding box center [301, 207] width 7 height 7
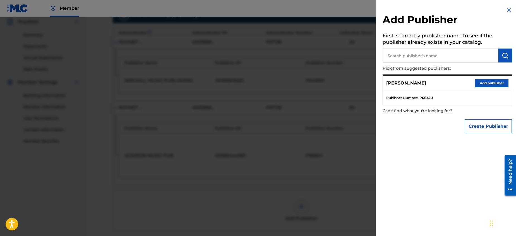
click at [424, 57] on input "text" at bounding box center [441, 56] width 116 height 14
paste input "Prince [PERSON_NAME]"
type input "Prince [PERSON_NAME]"
click at [489, 82] on button "Add publisher" at bounding box center [492, 83] width 34 height 8
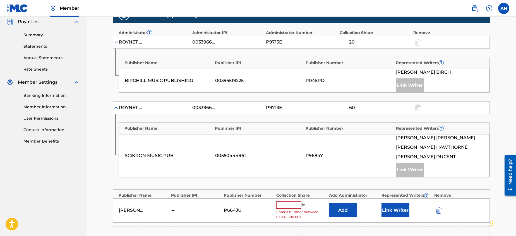
click at [283, 206] on input "text" at bounding box center [288, 205] width 25 height 7
type input "20"
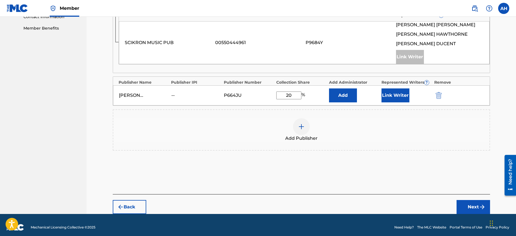
scroll to position [286, 0]
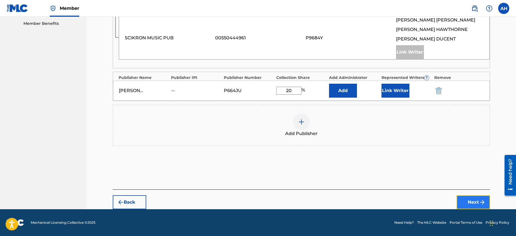
click at [476, 200] on button "Next" at bounding box center [474, 202] width 34 height 14
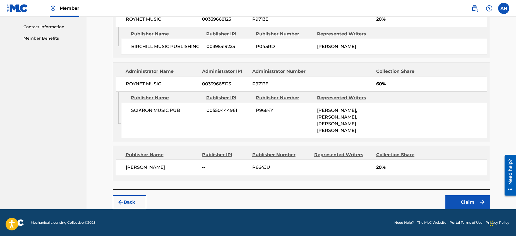
scroll to position [283, 0]
click at [468, 201] on button "Claim" at bounding box center [468, 202] width 45 height 14
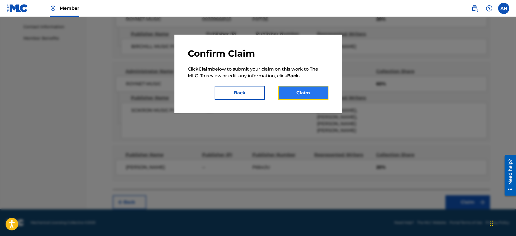
click at [305, 92] on button "Claim" at bounding box center [303, 93] width 50 height 14
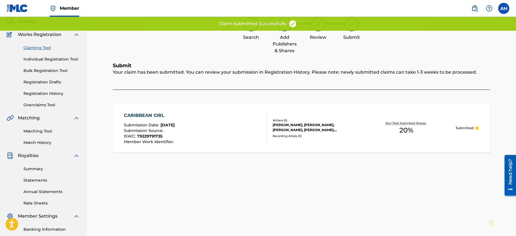
scroll to position [32, 0]
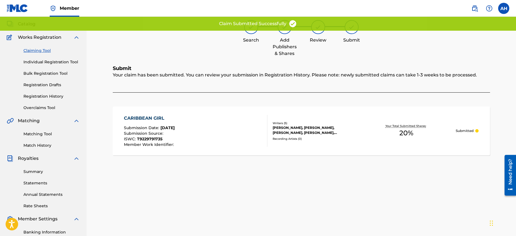
click at [37, 50] on link "Claiming Tool" at bounding box center [51, 51] width 56 height 6
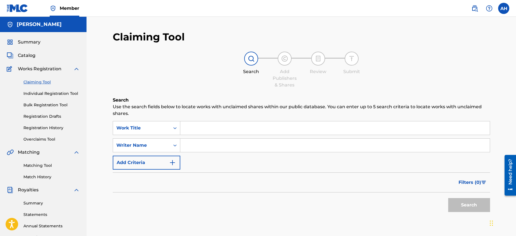
click at [237, 147] on input "Search Form" at bounding box center [335, 145] width 310 height 13
type input "[PERSON_NAME]"
click at [468, 204] on button "Search" at bounding box center [469, 205] width 42 height 14
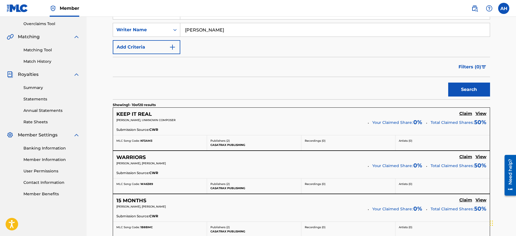
scroll to position [169, 0]
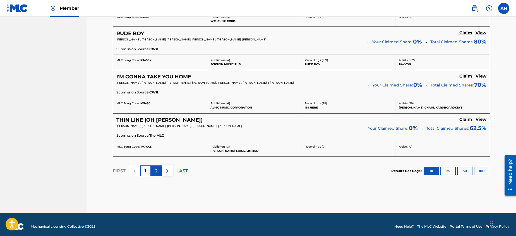
click at [156, 171] on p "2" at bounding box center [156, 171] width 3 height 7
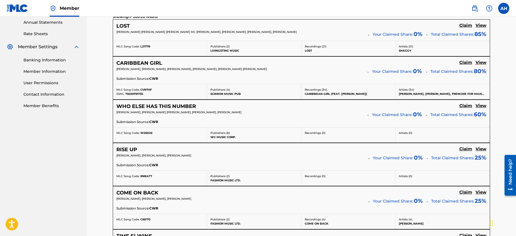
scroll to position [204, 0]
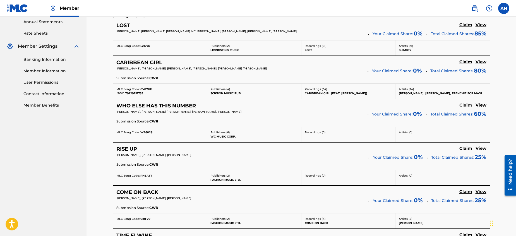
click at [465, 104] on h5 "Claim" at bounding box center [466, 105] width 13 height 5
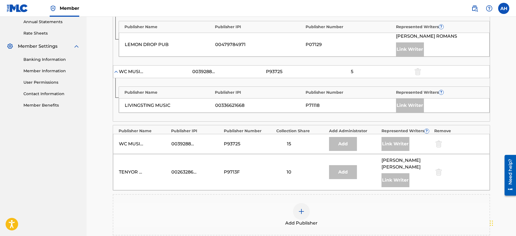
click at [301, 208] on img at bounding box center [301, 211] width 7 height 7
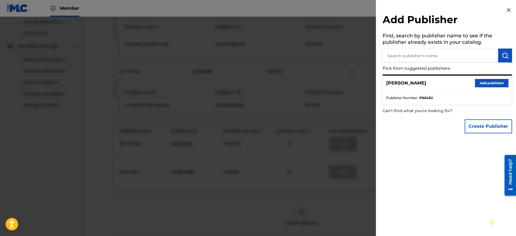
click at [407, 55] on input "text" at bounding box center [441, 56] width 116 height 14
type input "P"
paste input "Prince [PERSON_NAME]"
type input "Prince [PERSON_NAME]"
click at [487, 82] on button "Add publisher" at bounding box center [492, 83] width 34 height 8
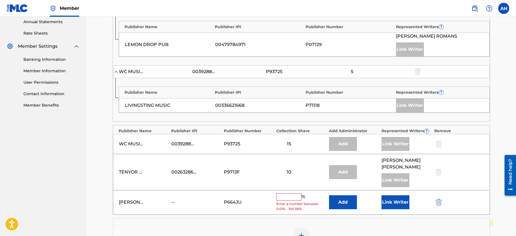
click at [286, 194] on input "text" at bounding box center [288, 197] width 25 height 7
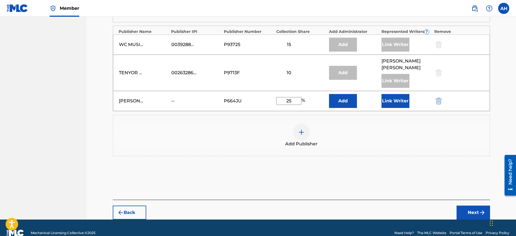
scroll to position [307, 0]
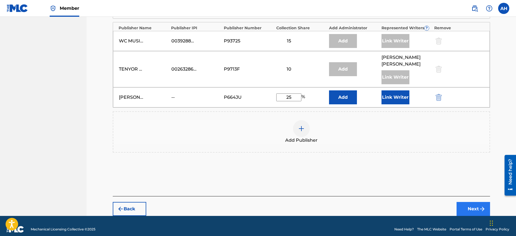
type input "25"
click at [475, 202] on button "Next" at bounding box center [474, 209] width 34 height 14
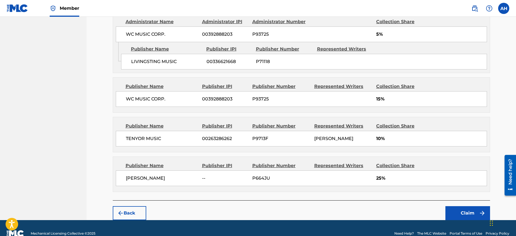
scroll to position [324, 0]
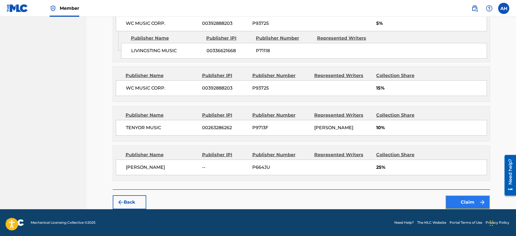
click at [469, 202] on button "Claim" at bounding box center [468, 202] width 45 height 14
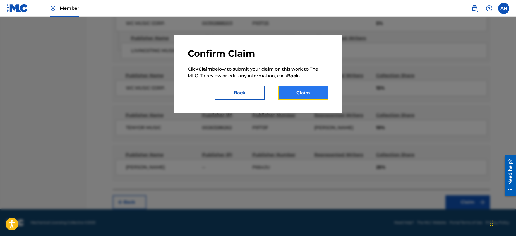
click at [303, 91] on button "Claim" at bounding box center [303, 93] width 50 height 14
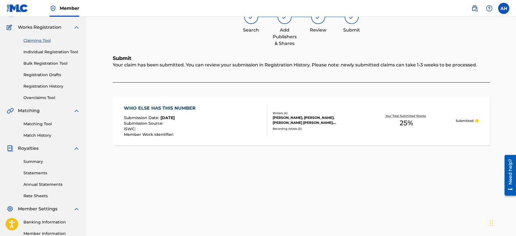
scroll to position [39, 0]
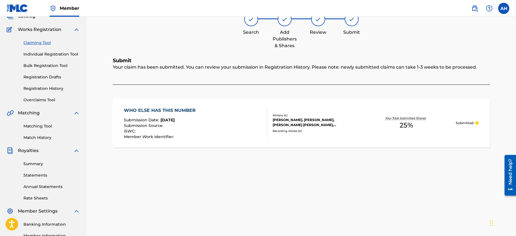
click at [34, 41] on link "Claiming Tool" at bounding box center [51, 43] width 56 height 6
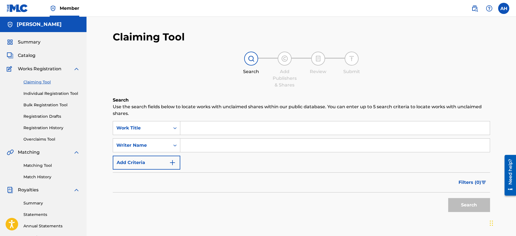
click at [204, 146] on input "Search Form" at bounding box center [335, 145] width 310 height 13
type input "[PERSON_NAME]"
click at [466, 204] on button "Search" at bounding box center [469, 205] width 42 height 14
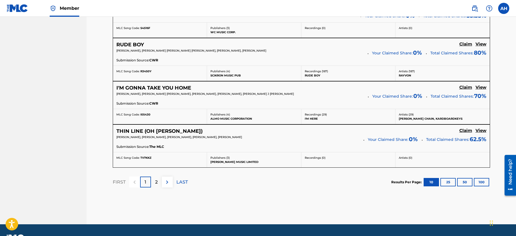
scroll to position [497, 0]
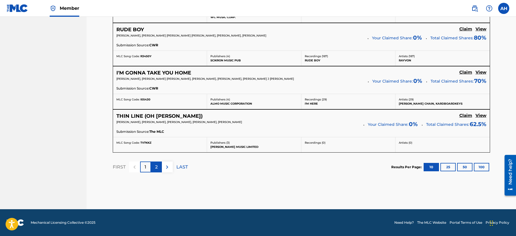
click at [156, 166] on p "2" at bounding box center [156, 167] width 3 height 7
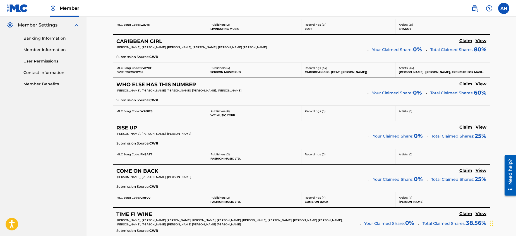
scroll to position [226, 0]
click at [483, 126] on h5 "View" at bounding box center [481, 127] width 11 height 5
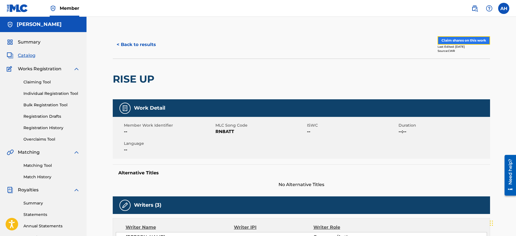
click at [459, 39] on button "Claim shares on this work" at bounding box center [464, 40] width 52 height 8
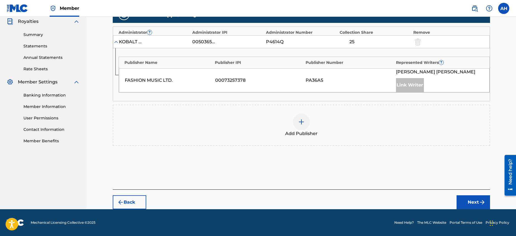
scroll to position [166, 0]
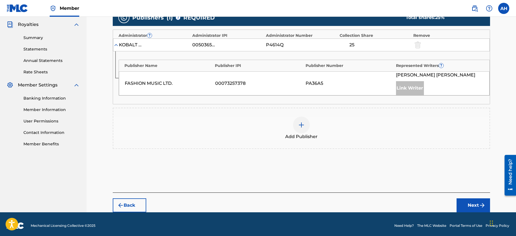
click at [302, 124] on img at bounding box center [301, 125] width 7 height 7
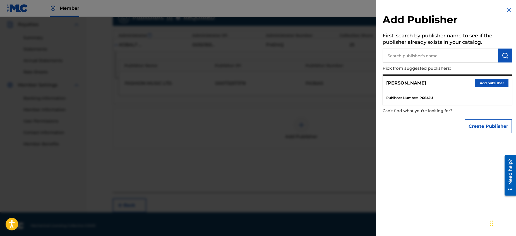
click at [428, 54] on input "text" at bounding box center [441, 56] width 116 height 14
paste input "Prince [PERSON_NAME]"
type input "Prince [PERSON_NAME]"
click at [490, 82] on button "Add publisher" at bounding box center [492, 83] width 34 height 8
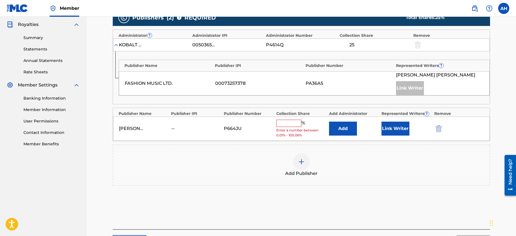
click at [287, 125] on input "text" at bounding box center [288, 123] width 25 height 7
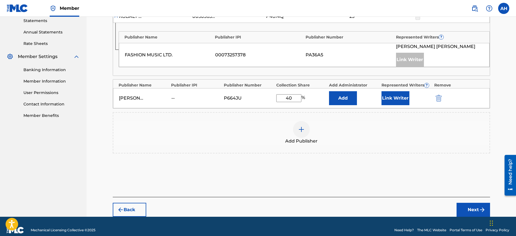
scroll to position [202, 0]
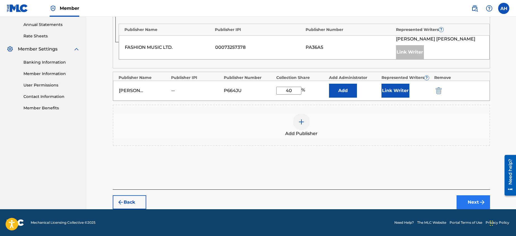
type input "40"
click at [472, 200] on button "Next" at bounding box center [474, 202] width 34 height 14
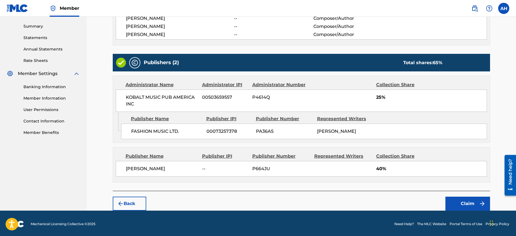
scroll to position [178, 0]
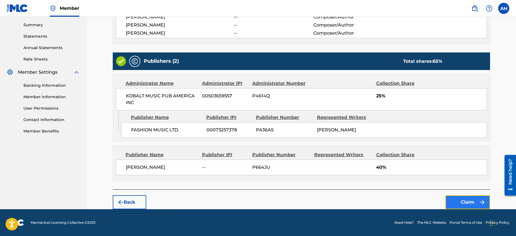
click at [467, 201] on button "Claim" at bounding box center [468, 202] width 45 height 14
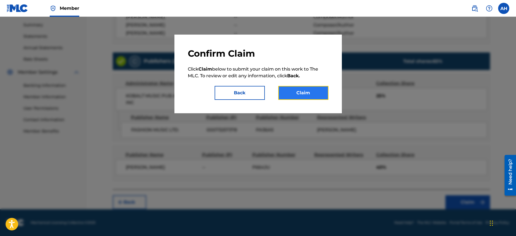
click at [301, 91] on button "Claim" at bounding box center [303, 93] width 50 height 14
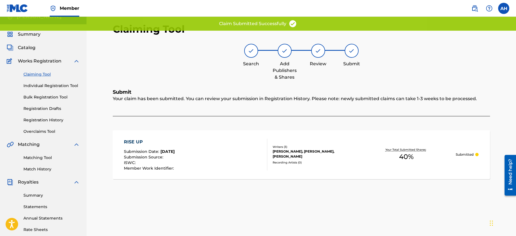
scroll to position [3, 0]
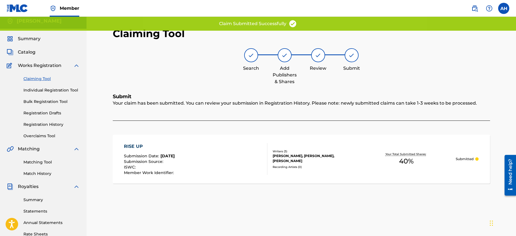
click at [40, 78] on link "Claiming Tool" at bounding box center [51, 79] width 56 height 6
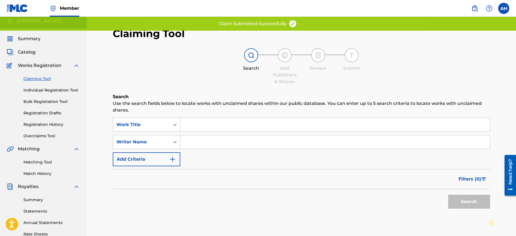
scroll to position [0, 0]
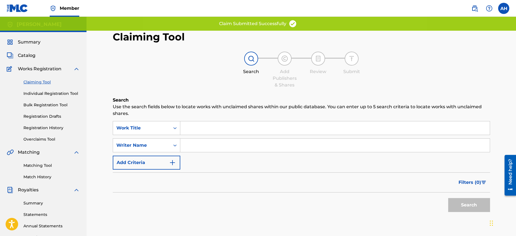
click at [206, 146] on input "Search Form" at bounding box center [335, 145] width 310 height 13
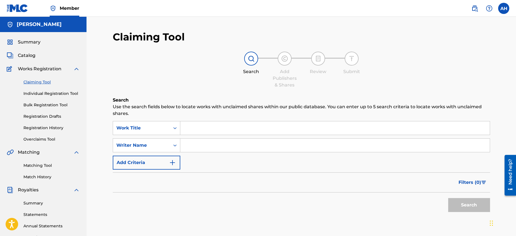
type input "[PERSON_NAME]"
click at [467, 204] on button "Search" at bounding box center [469, 205] width 42 height 14
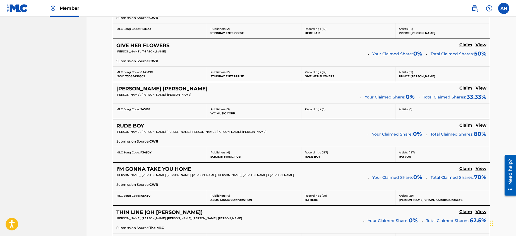
scroll to position [497, 0]
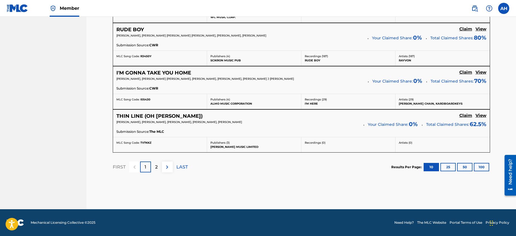
click at [157, 166] on p "2" at bounding box center [156, 167] width 3 height 7
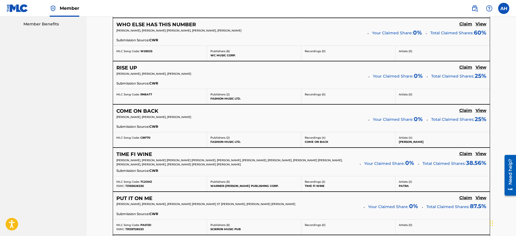
scroll to position [280, 0]
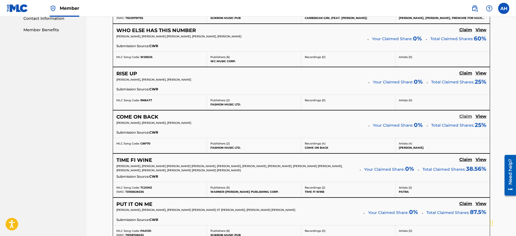
click at [464, 115] on h5 "Claim" at bounding box center [466, 116] width 13 height 5
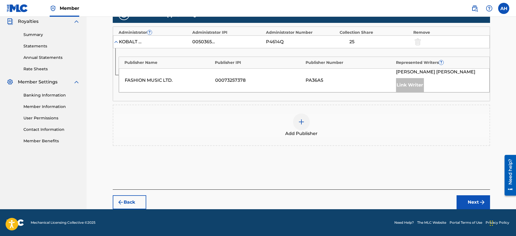
click at [302, 121] on img at bounding box center [301, 122] width 7 height 7
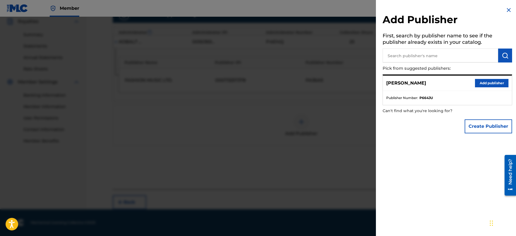
click at [401, 56] on input "text" at bounding box center [441, 56] width 116 height 14
paste input "Prince [PERSON_NAME]"
type input "Prince [PERSON_NAME]"
click at [484, 82] on button "Add publisher" at bounding box center [492, 83] width 34 height 8
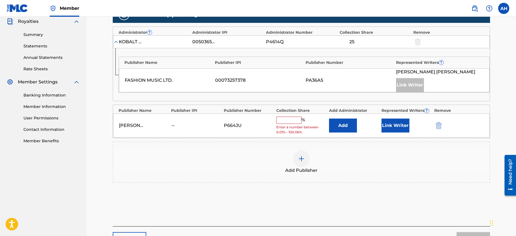
click at [285, 120] on input "text" at bounding box center [288, 120] width 25 height 7
type input "40"
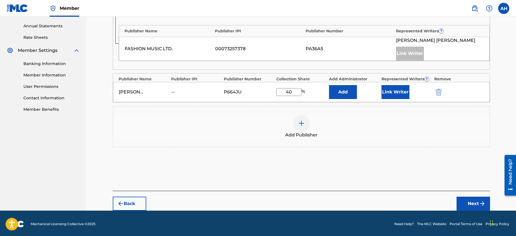
scroll to position [202, 0]
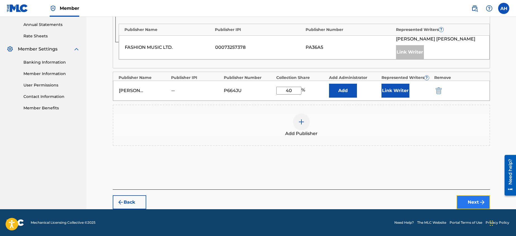
click at [471, 201] on button "Next" at bounding box center [474, 202] width 34 height 14
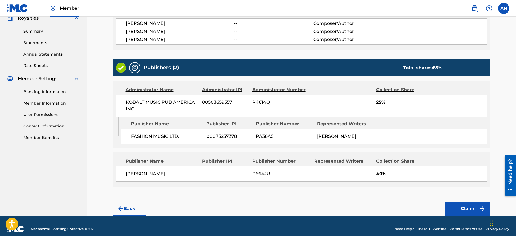
scroll to position [178, 0]
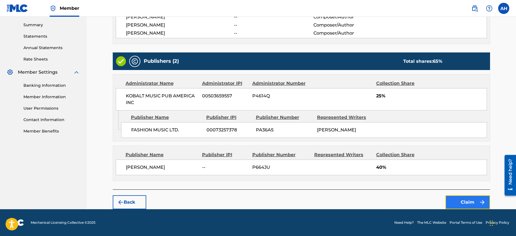
click at [468, 201] on button "Claim" at bounding box center [468, 202] width 45 height 14
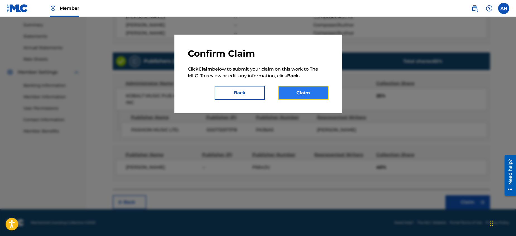
click at [306, 92] on button "Claim" at bounding box center [303, 93] width 50 height 14
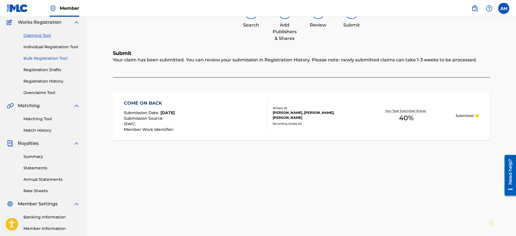
scroll to position [48, 0]
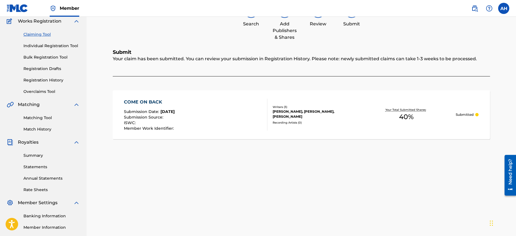
click at [36, 33] on link "Claiming Tool" at bounding box center [51, 35] width 56 height 6
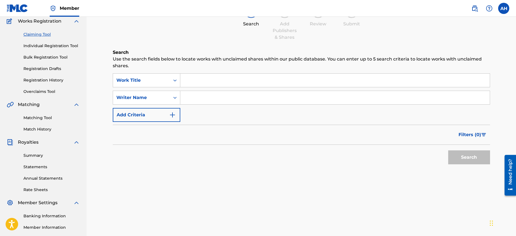
scroll to position [0, 0]
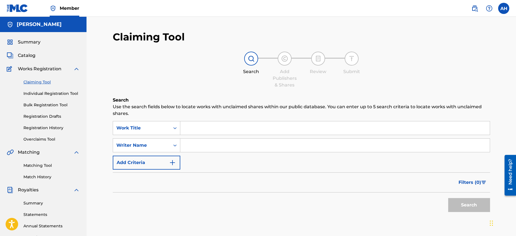
click at [223, 146] on input "Search Form" at bounding box center [335, 145] width 310 height 13
type input "[PERSON_NAME]"
drag, startPoint x: 469, startPoint y: 204, endPoint x: 466, endPoint y: 203, distance: 2.9
click at [469, 204] on button "Search" at bounding box center [469, 205] width 42 height 14
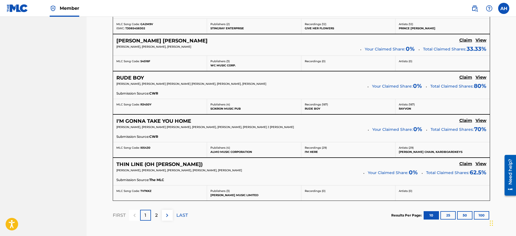
scroll to position [497, 0]
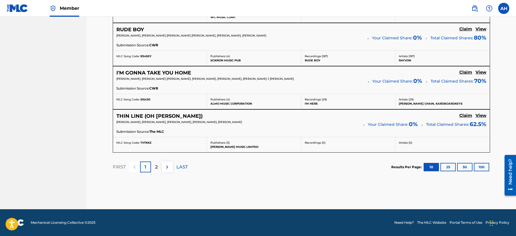
click at [156, 167] on p "2" at bounding box center [156, 167] width 3 height 7
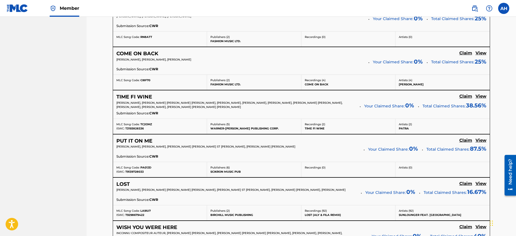
scroll to position [343, 0]
click at [482, 95] on h5 "View" at bounding box center [481, 96] width 11 height 5
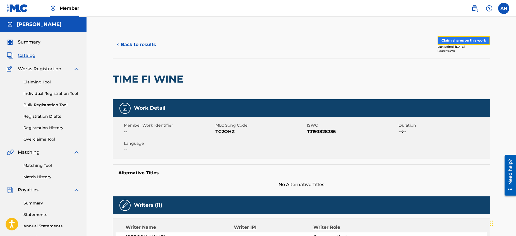
click at [458, 40] on button "Claim shares on this work" at bounding box center [464, 40] width 52 height 8
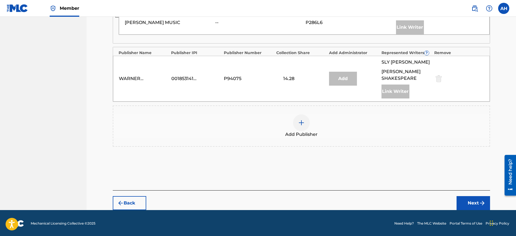
scroll to position [302, 0]
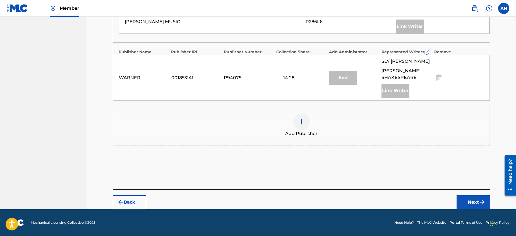
click at [300, 122] on img at bounding box center [301, 122] width 7 height 7
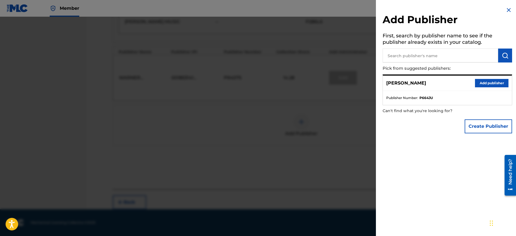
click at [402, 55] on input "text" at bounding box center [441, 56] width 116 height 14
paste input "Prince [PERSON_NAME]"
type input "Prince [PERSON_NAME]"
click at [484, 82] on button "Add publisher" at bounding box center [492, 83] width 34 height 8
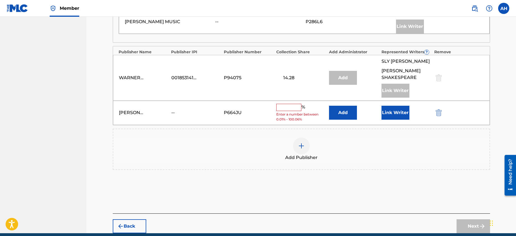
click at [283, 108] on input "text" at bounding box center [288, 107] width 25 height 7
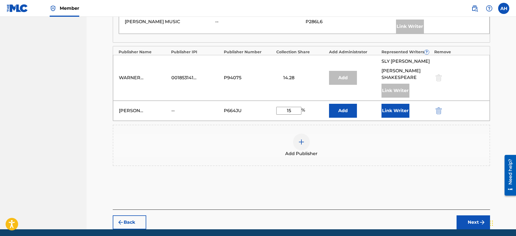
scroll to position [323, 0]
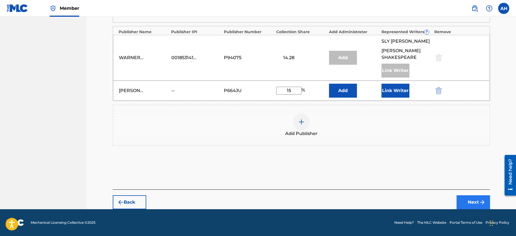
type input "15"
click at [473, 201] on button "Next" at bounding box center [474, 202] width 34 height 14
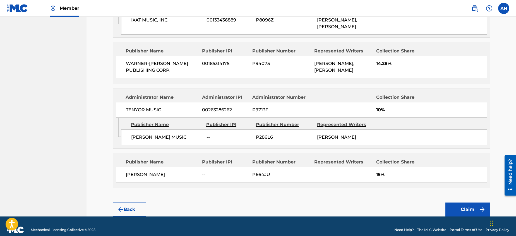
scroll to position [360, 0]
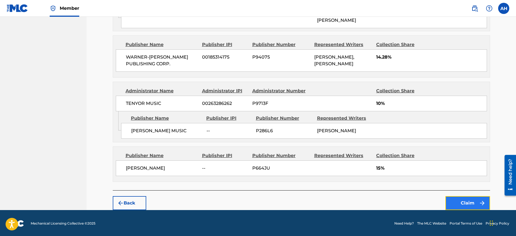
click at [463, 201] on button "Claim" at bounding box center [468, 203] width 45 height 14
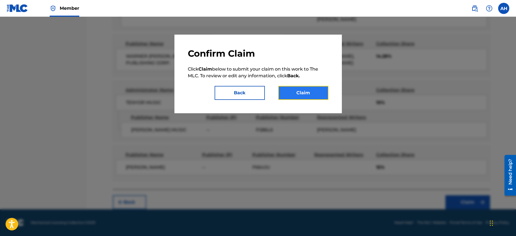
click at [302, 92] on button "Claim" at bounding box center [303, 93] width 50 height 14
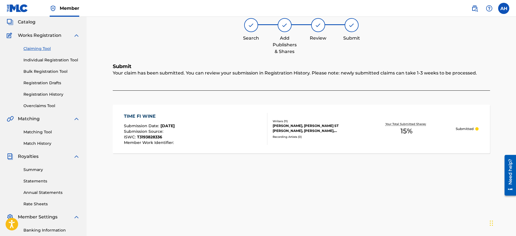
scroll to position [31, 0]
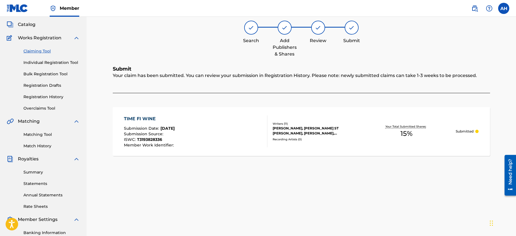
click at [37, 50] on link "Claiming Tool" at bounding box center [51, 51] width 56 height 6
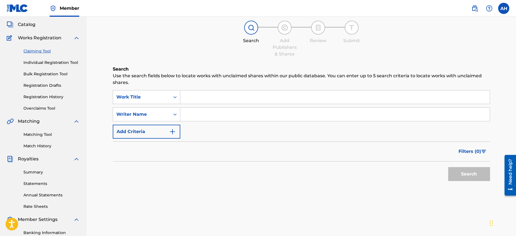
scroll to position [0, 0]
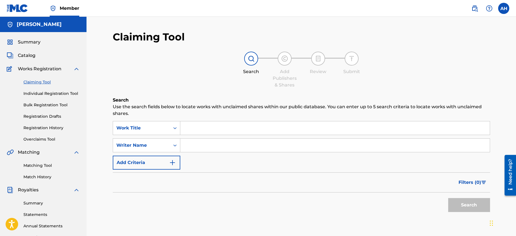
click at [208, 146] on input "Search Form" at bounding box center [335, 145] width 310 height 13
type input "[PERSON_NAME]"
click at [472, 205] on button "Search" at bounding box center [469, 205] width 42 height 14
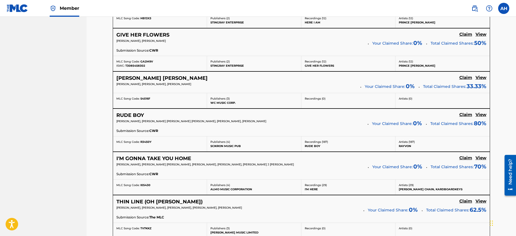
scroll to position [497, 0]
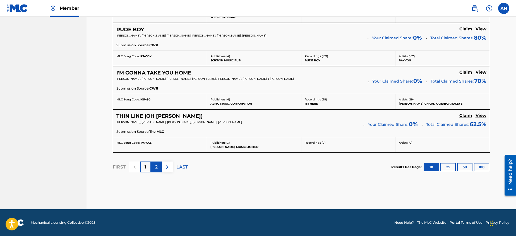
click at [157, 166] on p "2" at bounding box center [156, 167] width 3 height 7
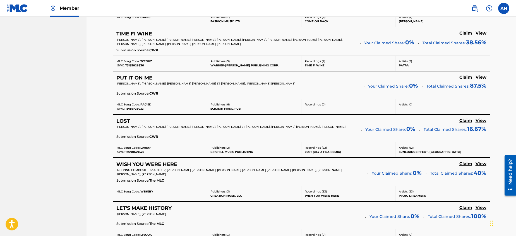
scroll to position [406, 0]
click at [465, 76] on h5 "Claim" at bounding box center [466, 77] width 13 height 5
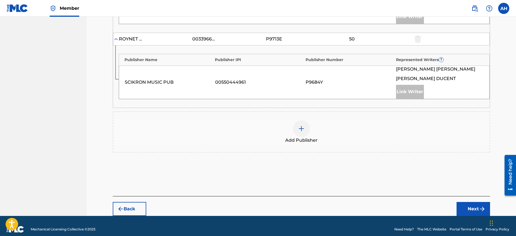
click at [299, 125] on img at bounding box center [301, 128] width 7 height 7
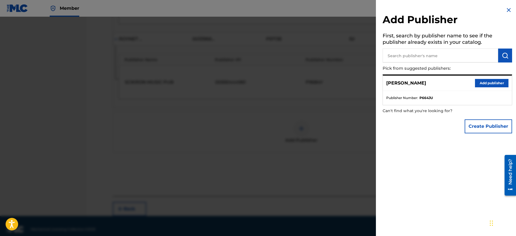
scroll to position [344, 0]
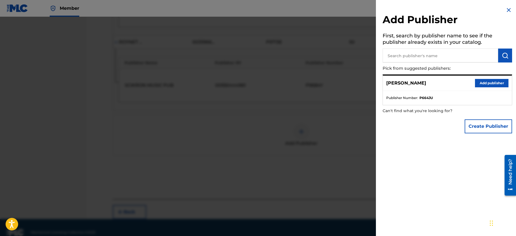
click at [412, 52] on input "text" at bounding box center [441, 56] width 116 height 14
paste input "Prince [PERSON_NAME]"
type input "Prince [PERSON_NAME]"
click at [478, 81] on button "Add publisher" at bounding box center [492, 83] width 34 height 8
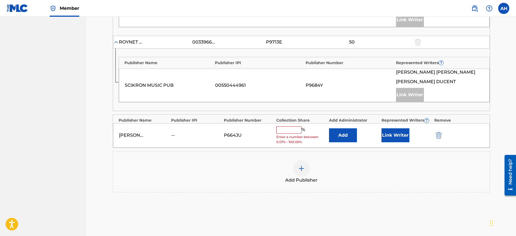
click at [288, 126] on input "text" at bounding box center [288, 129] width 25 height 7
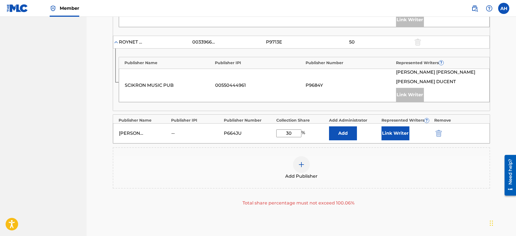
drag, startPoint x: 292, startPoint y: 126, endPoint x: 286, endPoint y: 127, distance: 6.1
click at [286, 130] on input "30" at bounding box center [288, 134] width 25 height 8
drag, startPoint x: 295, startPoint y: 126, endPoint x: 285, endPoint y: 127, distance: 10.3
click at [285, 130] on input "20" at bounding box center [288, 134] width 25 height 8
type input "15"
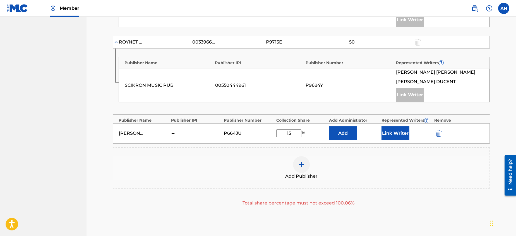
click at [302, 161] on img at bounding box center [301, 164] width 7 height 7
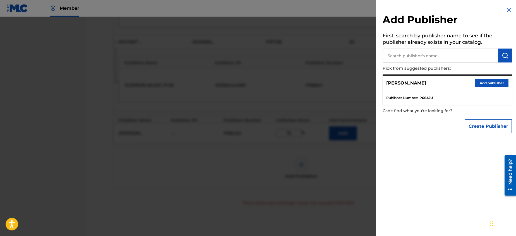
click at [417, 57] on input "text" at bounding box center [441, 56] width 116 height 14
paste input "Prince [PERSON_NAME]"
type input "Prince [PERSON_NAME]"
click at [487, 82] on button "Add publisher" at bounding box center [492, 83] width 34 height 8
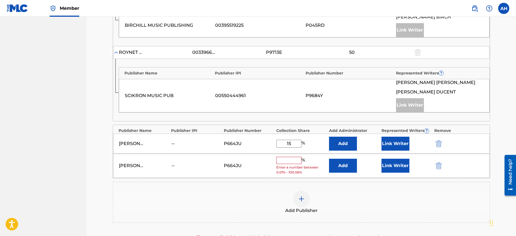
scroll to position [334, 0]
click at [292, 140] on input "15" at bounding box center [288, 144] width 25 height 8
click at [440, 162] on img "submit" at bounding box center [439, 165] width 6 height 7
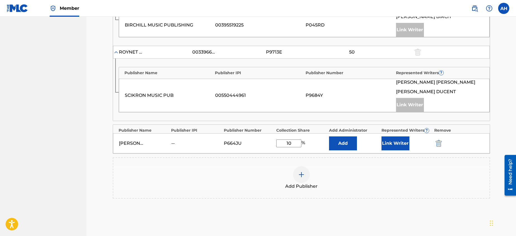
click at [293, 140] on input "10" at bounding box center [288, 144] width 25 height 8
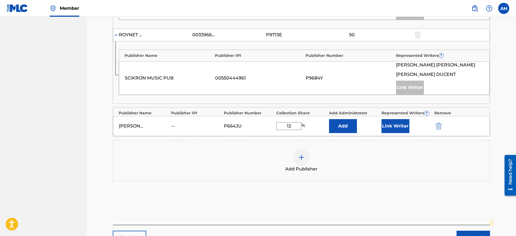
scroll to position [380, 0]
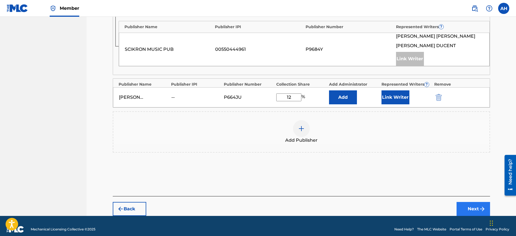
type input "12"
click at [480, 206] on img "submit" at bounding box center [482, 209] width 7 height 7
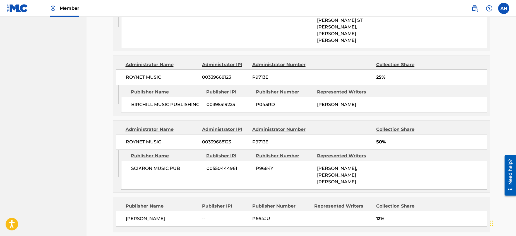
scroll to position [374, 0]
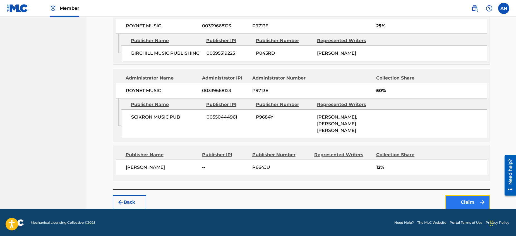
click at [467, 201] on button "Claim" at bounding box center [468, 202] width 45 height 14
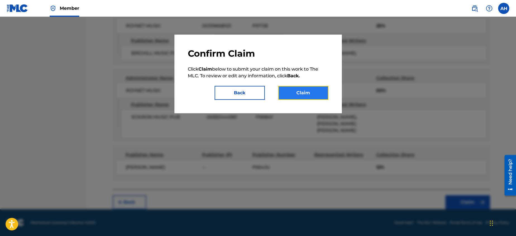
click at [303, 92] on button "Claim" at bounding box center [303, 93] width 50 height 14
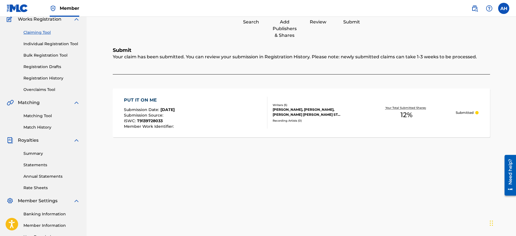
scroll to position [35, 0]
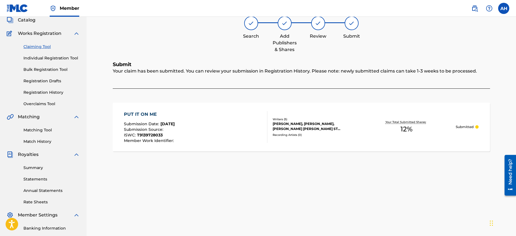
click at [36, 46] on link "Claiming Tool" at bounding box center [51, 47] width 56 height 6
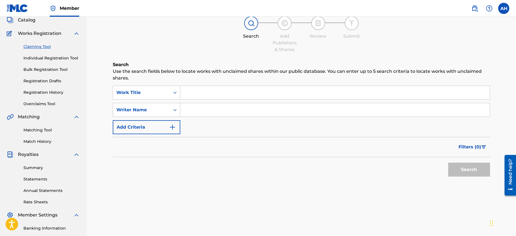
scroll to position [0, 0]
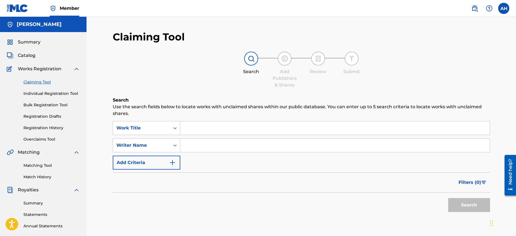
click at [208, 147] on input "Search Form" at bounding box center [335, 145] width 310 height 13
type input "[PERSON_NAME]"
click at [468, 204] on button "Search" at bounding box center [469, 205] width 42 height 14
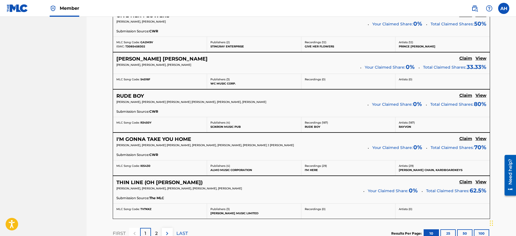
scroll to position [497, 0]
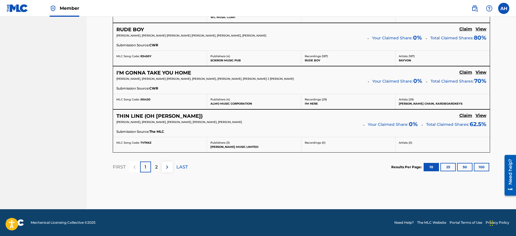
click at [156, 167] on p "2" at bounding box center [156, 167] width 3 height 7
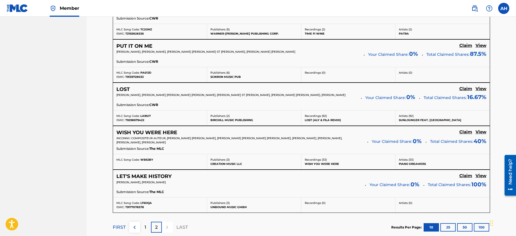
scroll to position [439, 0]
click at [480, 87] on h5 "View" at bounding box center [481, 88] width 11 height 5
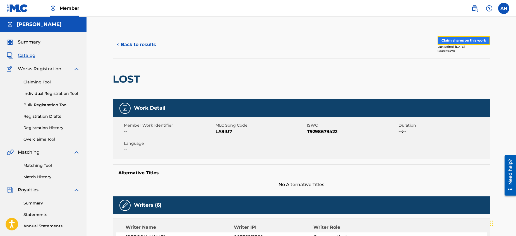
click at [458, 39] on button "Claim shares on this work" at bounding box center [464, 40] width 52 height 8
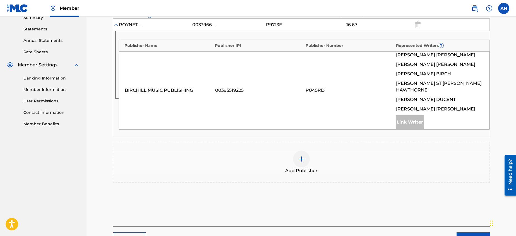
scroll to position [187, 0]
click at [300, 155] on img at bounding box center [301, 158] width 7 height 7
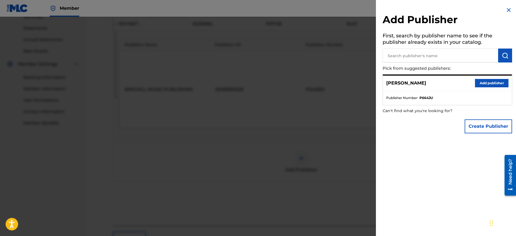
click at [411, 53] on input "text" at bounding box center [441, 56] width 116 height 14
paste input "Prince [PERSON_NAME]"
type input "Prince [PERSON_NAME]"
click at [483, 82] on button "Add publisher" at bounding box center [492, 83] width 34 height 8
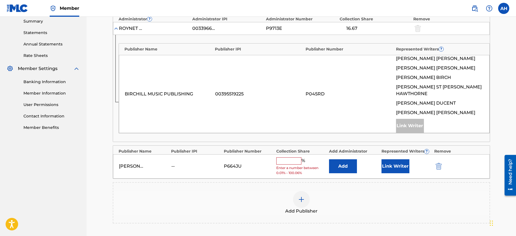
scroll to position [180, 0]
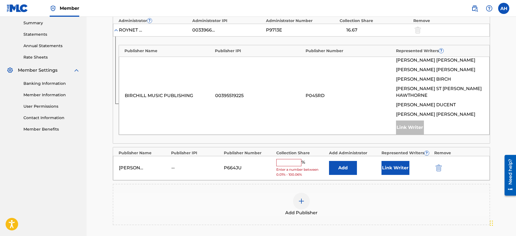
click at [284, 159] on input "text" at bounding box center [288, 162] width 25 height 7
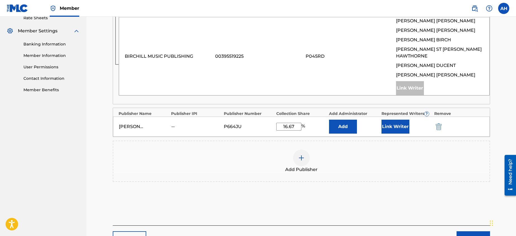
scroll to position [249, 0]
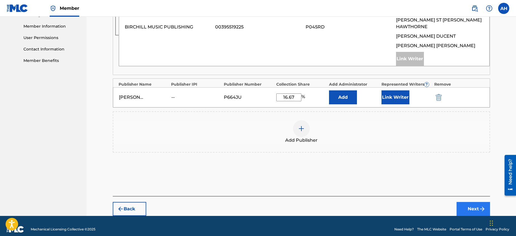
type input "16.67"
click at [477, 202] on button "Next" at bounding box center [474, 209] width 34 height 14
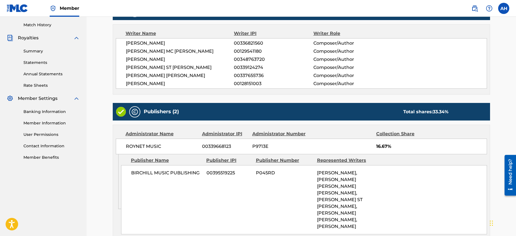
scroll to position [248, 0]
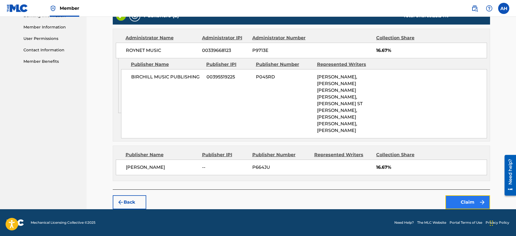
click at [465, 201] on button "Claim" at bounding box center [468, 202] width 45 height 14
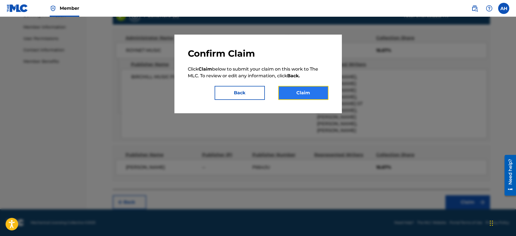
click at [299, 93] on button "Claim" at bounding box center [303, 93] width 50 height 14
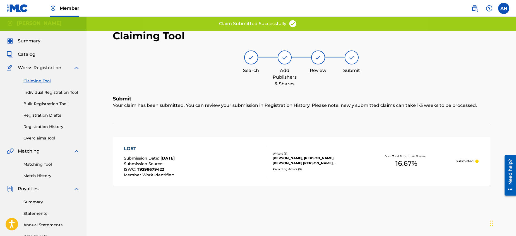
scroll to position [0, 0]
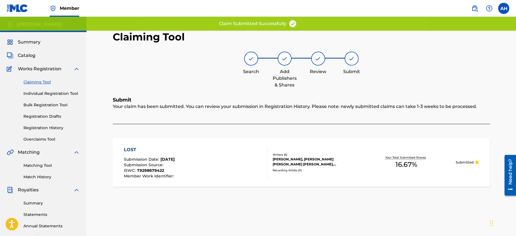
click at [36, 81] on link "Claiming Tool" at bounding box center [51, 82] width 56 height 6
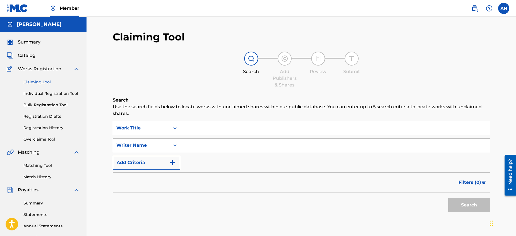
click at [211, 147] on input "Search Form" at bounding box center [335, 145] width 310 height 13
type input "[PERSON_NAME]"
click at [467, 203] on button "Search" at bounding box center [469, 205] width 42 height 14
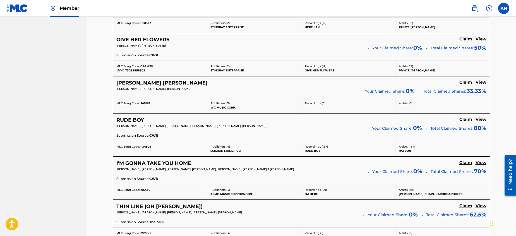
scroll to position [497, 0]
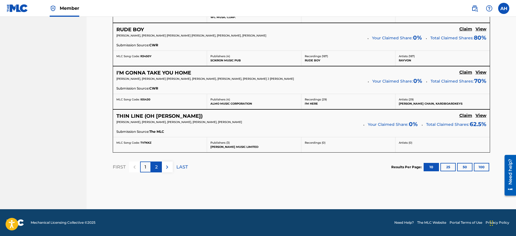
click at [156, 166] on p "2" at bounding box center [156, 167] width 3 height 7
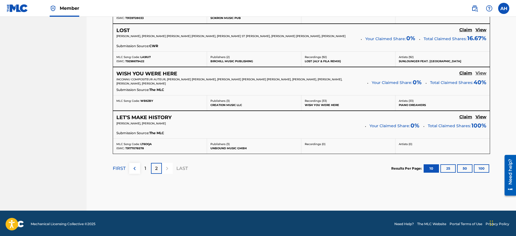
click at [481, 73] on h5 "View" at bounding box center [481, 73] width 11 height 5
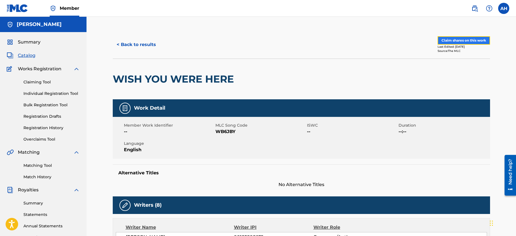
click at [466, 40] on button "Claim shares on this work" at bounding box center [464, 40] width 52 height 8
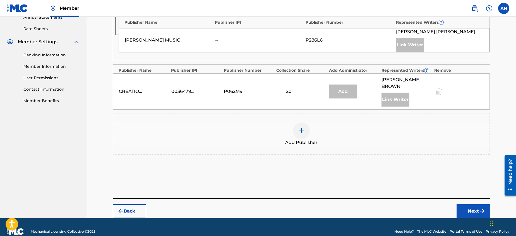
scroll to position [218, 0]
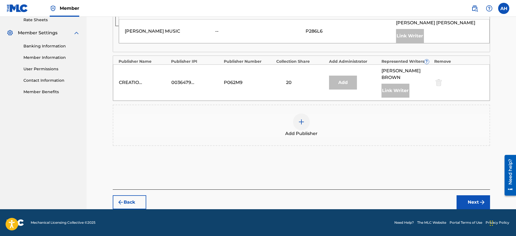
click at [301, 122] on img at bounding box center [301, 122] width 7 height 7
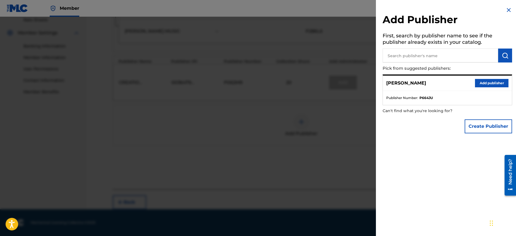
click at [420, 56] on input "text" at bounding box center [441, 56] width 116 height 14
paste input "Prince [PERSON_NAME]"
type input "Prince [PERSON_NAME]"
click at [486, 82] on button "Add publisher" at bounding box center [492, 83] width 34 height 8
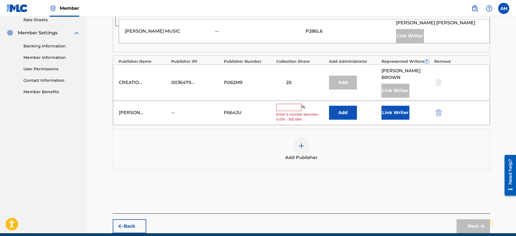
click at [286, 107] on input "text" at bounding box center [288, 107] width 25 height 7
type input "20"
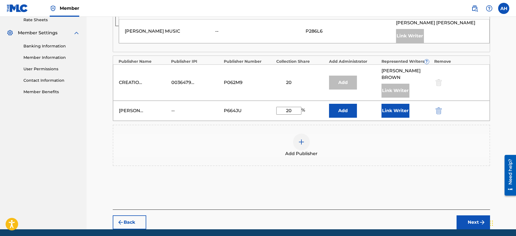
scroll to position [238, 0]
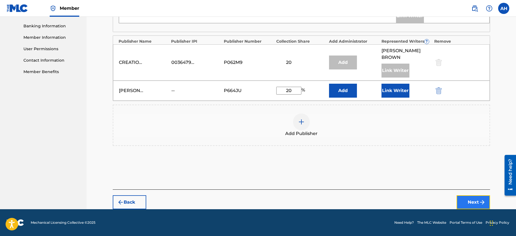
click at [479, 201] on img "submit" at bounding box center [482, 202] width 7 height 7
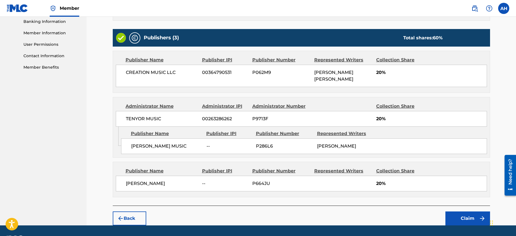
scroll to position [259, 0]
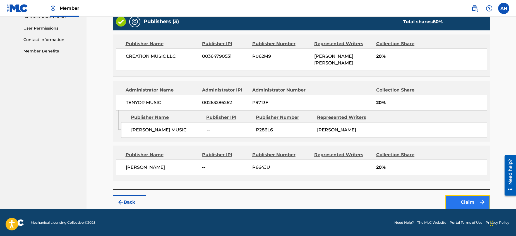
click at [472, 201] on button "Claim" at bounding box center [468, 202] width 45 height 14
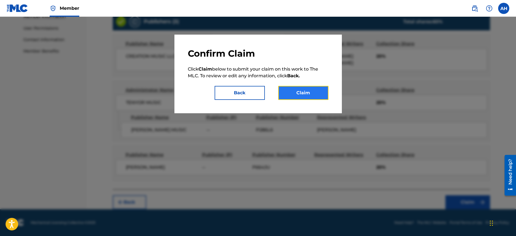
click at [304, 91] on button "Claim" at bounding box center [303, 93] width 50 height 14
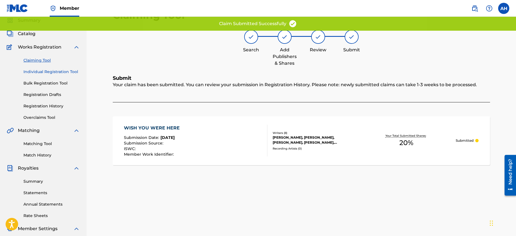
scroll to position [22, 0]
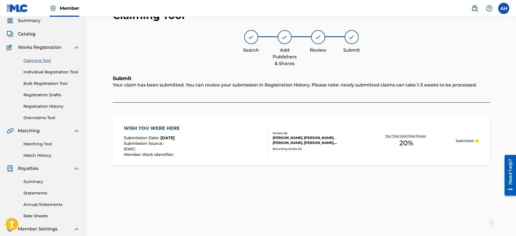
click at [35, 60] on link "Claiming Tool" at bounding box center [51, 61] width 56 height 6
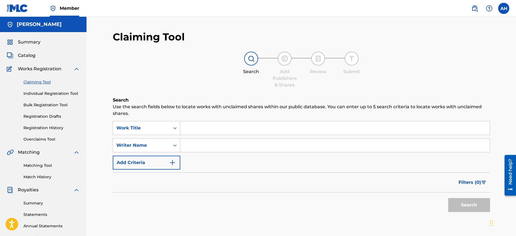
click at [228, 146] on input "Search Form" at bounding box center [335, 145] width 310 height 13
type input "[PERSON_NAME]"
click at [473, 204] on button "Search" at bounding box center [469, 205] width 42 height 14
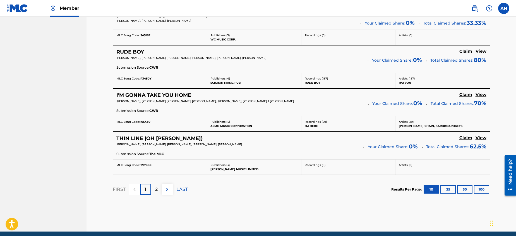
scroll to position [497, 0]
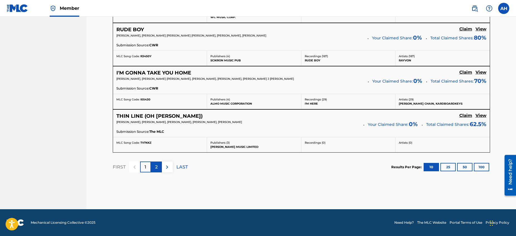
click at [156, 166] on p "2" at bounding box center [156, 167] width 3 height 7
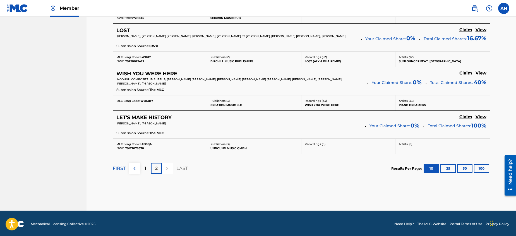
scroll to position [499, 0]
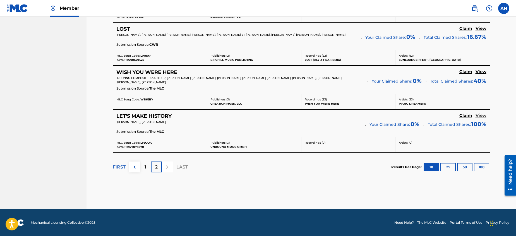
click at [481, 114] on h5 "View" at bounding box center [481, 115] width 11 height 5
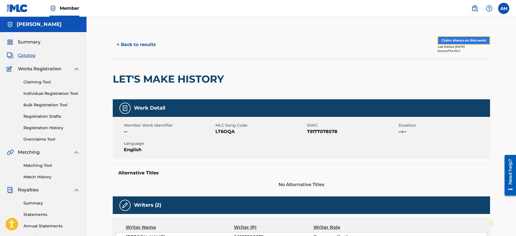
click at [457, 39] on button "Claim shares on this work" at bounding box center [464, 40] width 52 height 8
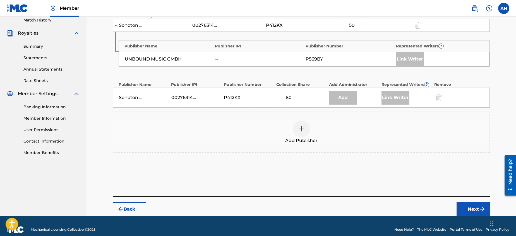
scroll to position [164, 0]
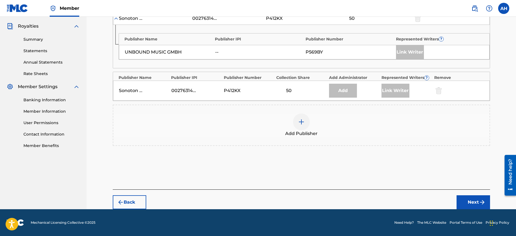
click at [302, 121] on img at bounding box center [301, 122] width 7 height 7
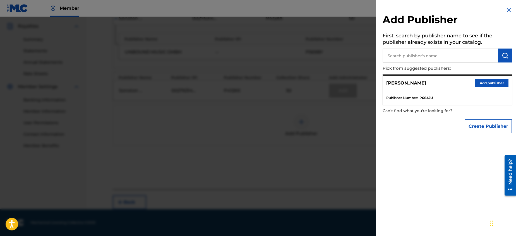
click at [422, 54] on input "text" at bounding box center [441, 56] width 116 height 14
paste input "Prince [PERSON_NAME]"
type input "Prince [PERSON_NAME]"
click at [483, 82] on button "Add publisher" at bounding box center [492, 83] width 34 height 8
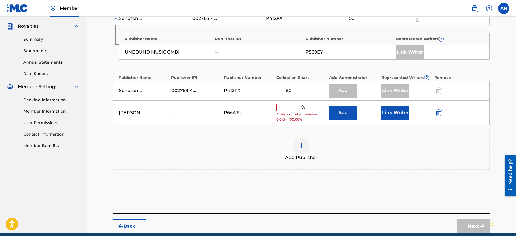
click at [283, 107] on input "text" at bounding box center [288, 107] width 25 height 7
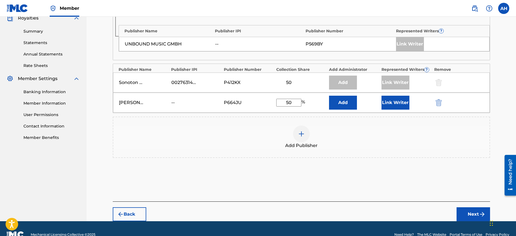
scroll to position [184, 0]
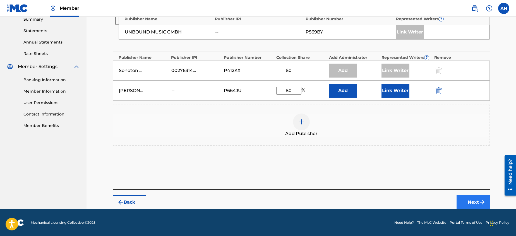
type input "50"
click at [469, 200] on button "Next" at bounding box center [474, 202] width 34 height 14
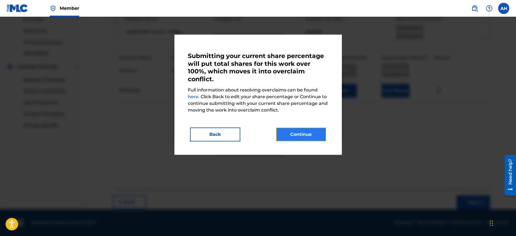
click at [302, 134] on button "Continue" at bounding box center [301, 135] width 50 height 14
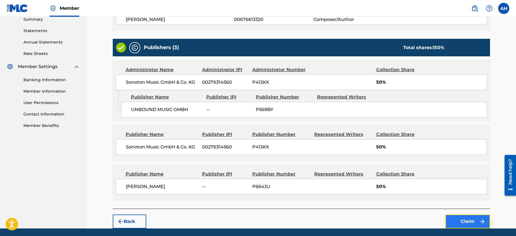
click at [472, 220] on button "Claim" at bounding box center [468, 222] width 45 height 14
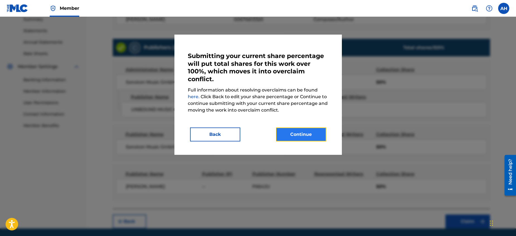
click at [293, 133] on button "Continue" at bounding box center [301, 135] width 50 height 14
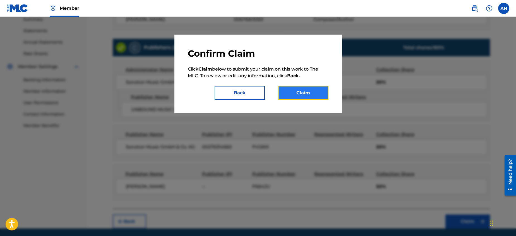
click at [302, 90] on button "Claim" at bounding box center [303, 93] width 50 height 14
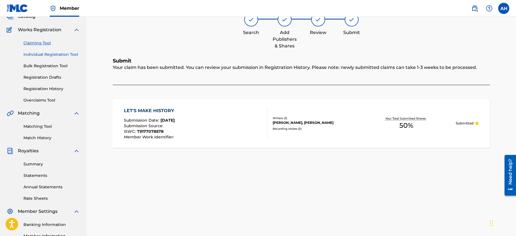
scroll to position [38, 0]
click at [33, 43] on link "Claiming Tool" at bounding box center [51, 44] width 56 height 6
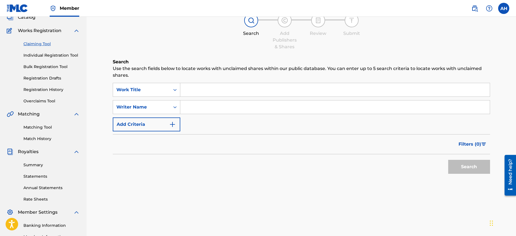
scroll to position [0, 0]
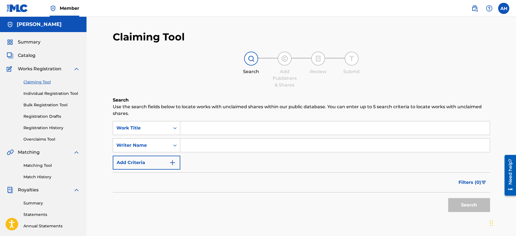
click at [271, 146] on input "Search Form" at bounding box center [335, 145] width 310 height 13
type input "[PERSON_NAME]"
click at [466, 203] on button "Search" at bounding box center [469, 205] width 42 height 14
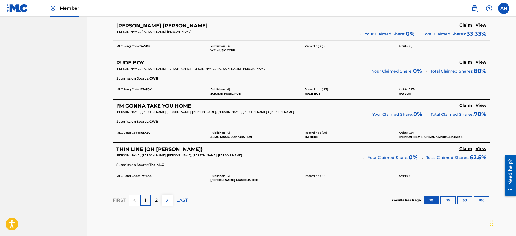
scroll to position [497, 0]
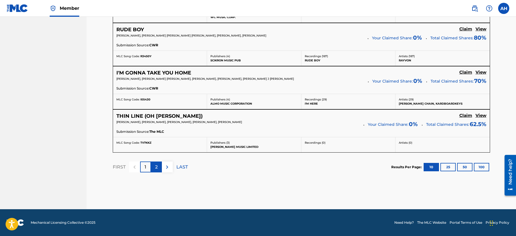
click at [157, 166] on p "2" at bounding box center [156, 167] width 3 height 7
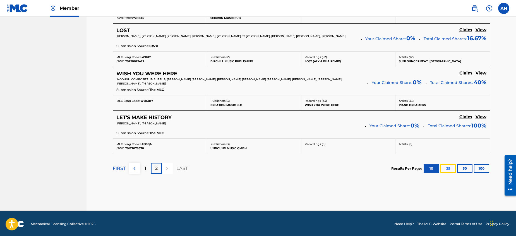
click at [448, 168] on button "25" at bounding box center [448, 168] width 15 height 8
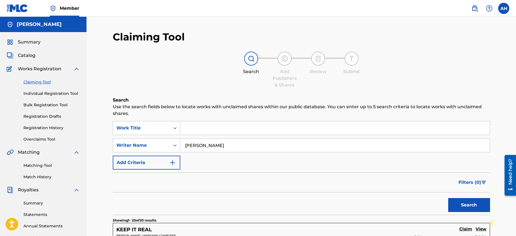
scroll to position [2, 0]
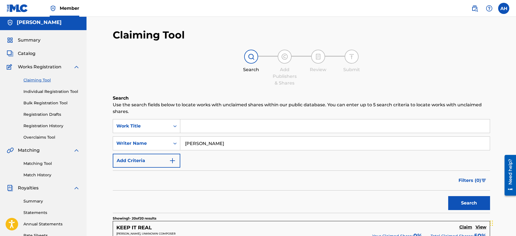
drag, startPoint x: 232, startPoint y: 143, endPoint x: 185, endPoint y: 143, distance: 47.5
click at [185, 143] on input "[PERSON_NAME]" at bounding box center [335, 143] width 310 height 13
click at [175, 143] on div "Search Form" at bounding box center [175, 143] width 10 height 10
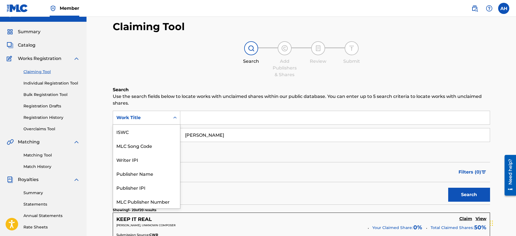
scroll to position [14, 0]
click at [175, 117] on icon "Search Form" at bounding box center [175, 118] width 6 height 6
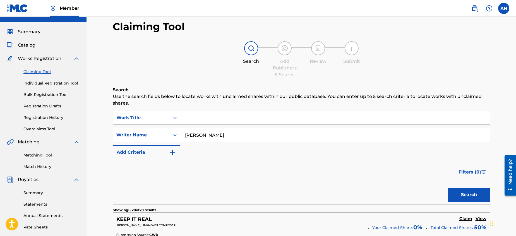
click at [194, 118] on input "Search Form" at bounding box center [335, 117] width 310 height 13
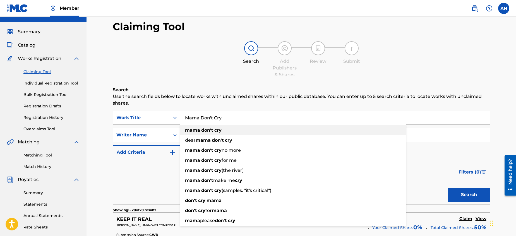
click at [224, 130] on div "mama don't cry" at bounding box center [293, 130] width 226 height 10
type input "mama don't cry"
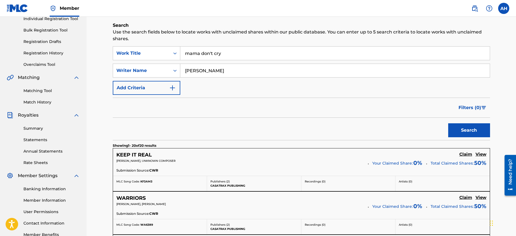
scroll to position [75, 0]
click at [467, 129] on button "Search" at bounding box center [469, 130] width 42 height 14
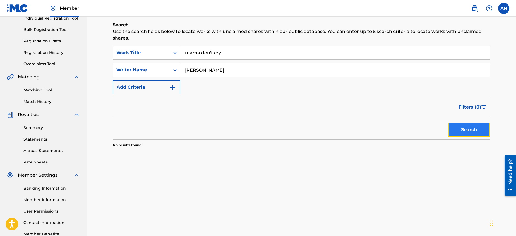
click at [464, 128] on button "Search" at bounding box center [469, 130] width 42 height 14
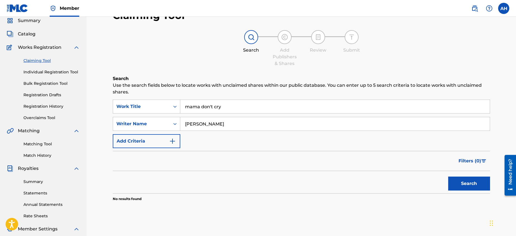
scroll to position [25, 0]
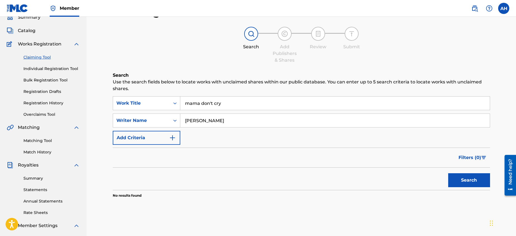
click at [194, 33] on div "Search Add Publishers & Shares Review Submit" at bounding box center [302, 45] width 378 height 37
click at [126, 45] on div "Search Add Publishers & Shares Review Submit" at bounding box center [302, 45] width 378 height 37
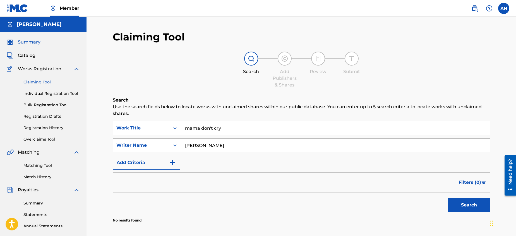
click at [31, 42] on span "Summary" at bounding box center [29, 42] width 23 height 7
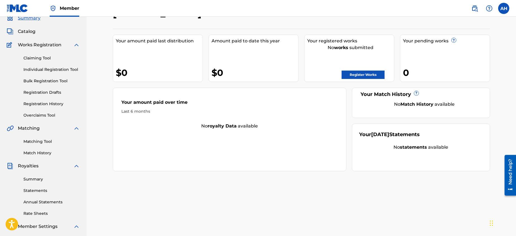
scroll to position [30, 0]
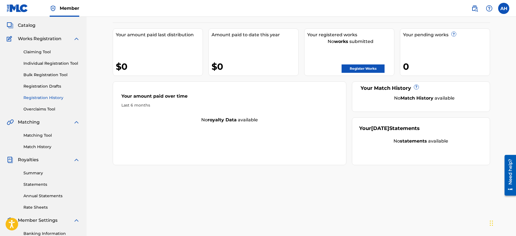
click at [47, 98] on link "Registration History" at bounding box center [51, 98] width 56 height 6
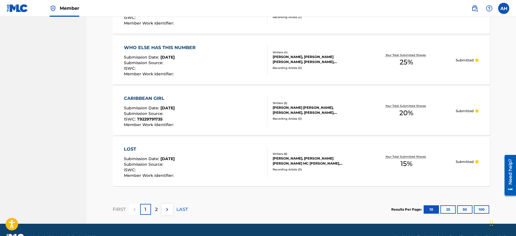
scroll to position [508, 0]
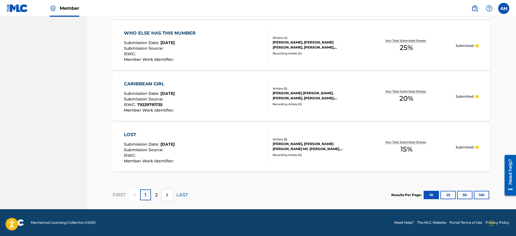
click at [157, 194] on p "2" at bounding box center [156, 195] width 3 height 7
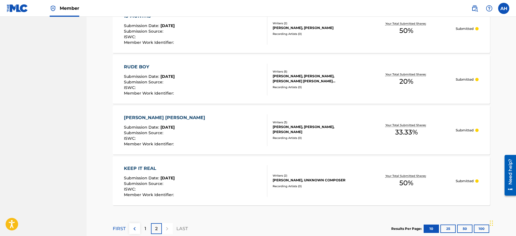
scroll to position [457, 0]
